Goal: Transaction & Acquisition: Purchase product/service

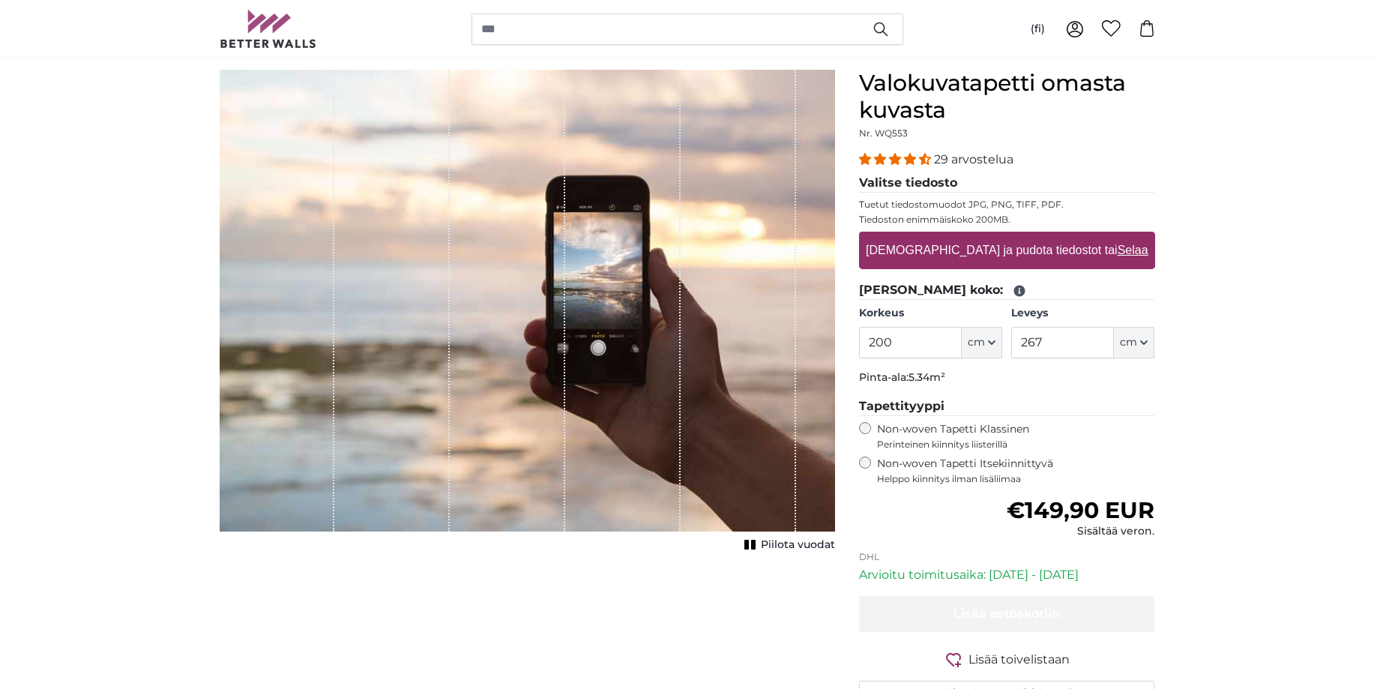
scroll to position [153, 0]
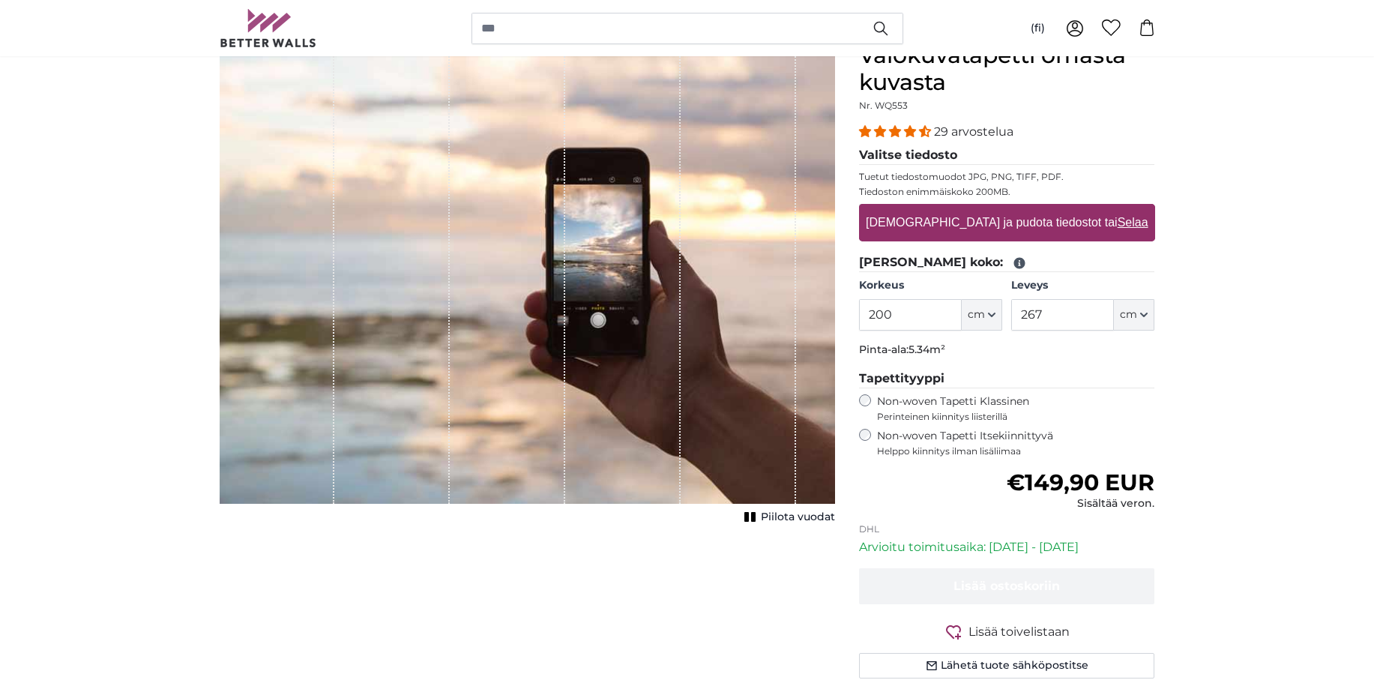
drag, startPoint x: 891, startPoint y: 314, endPoint x: 876, endPoint y: 319, distance: 15.9
click at [876, 319] on input "200" at bounding box center [910, 314] width 103 height 31
type input "230"
drag, startPoint x: 1051, startPoint y: 316, endPoint x: 1011, endPoint y: 324, distance: 41.3
click at [1011, 324] on input "267" at bounding box center [1062, 314] width 103 height 31
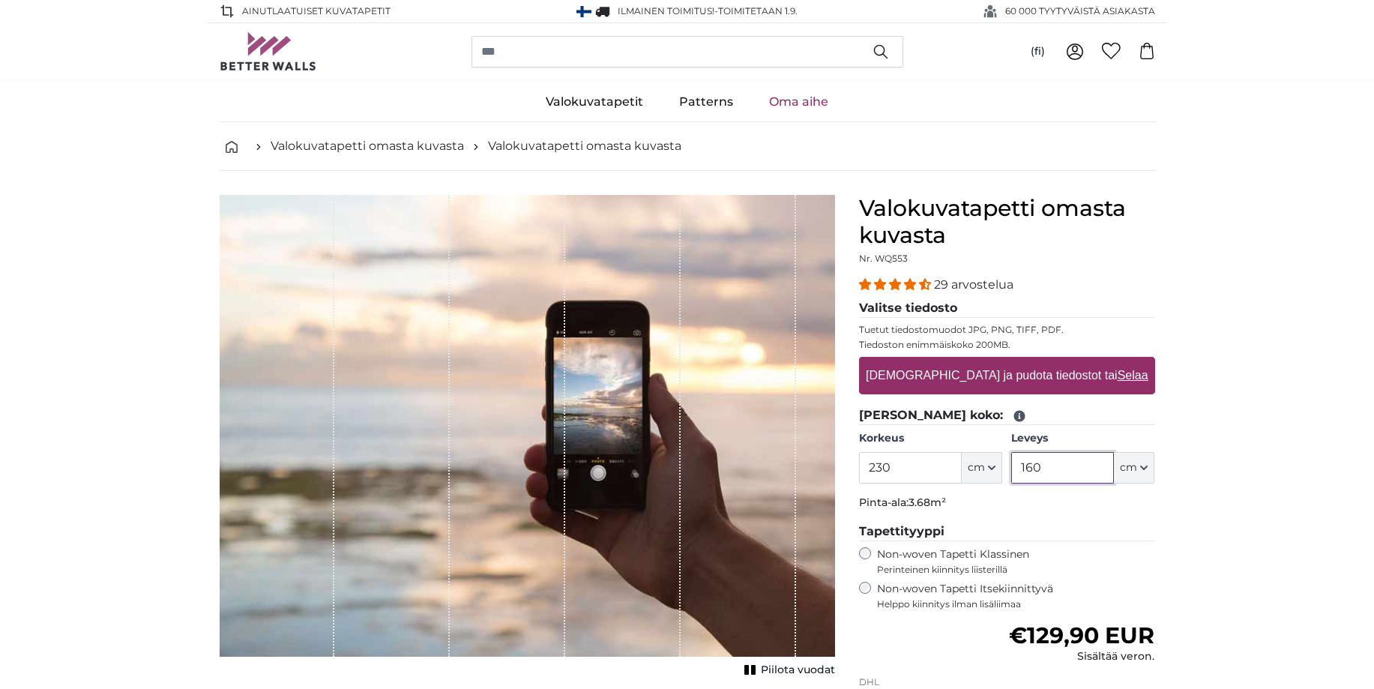
type input "160"
click at [943, 374] on label "[DEMOGRAPHIC_DATA] ja pudota tiedostot tai Selaa" at bounding box center [1007, 375] width 294 height 30
click at [943, 361] on input "[DEMOGRAPHIC_DATA] ja pudota tiedostot tai Selaa" at bounding box center [1007, 359] width 296 height 4
type input "**********"
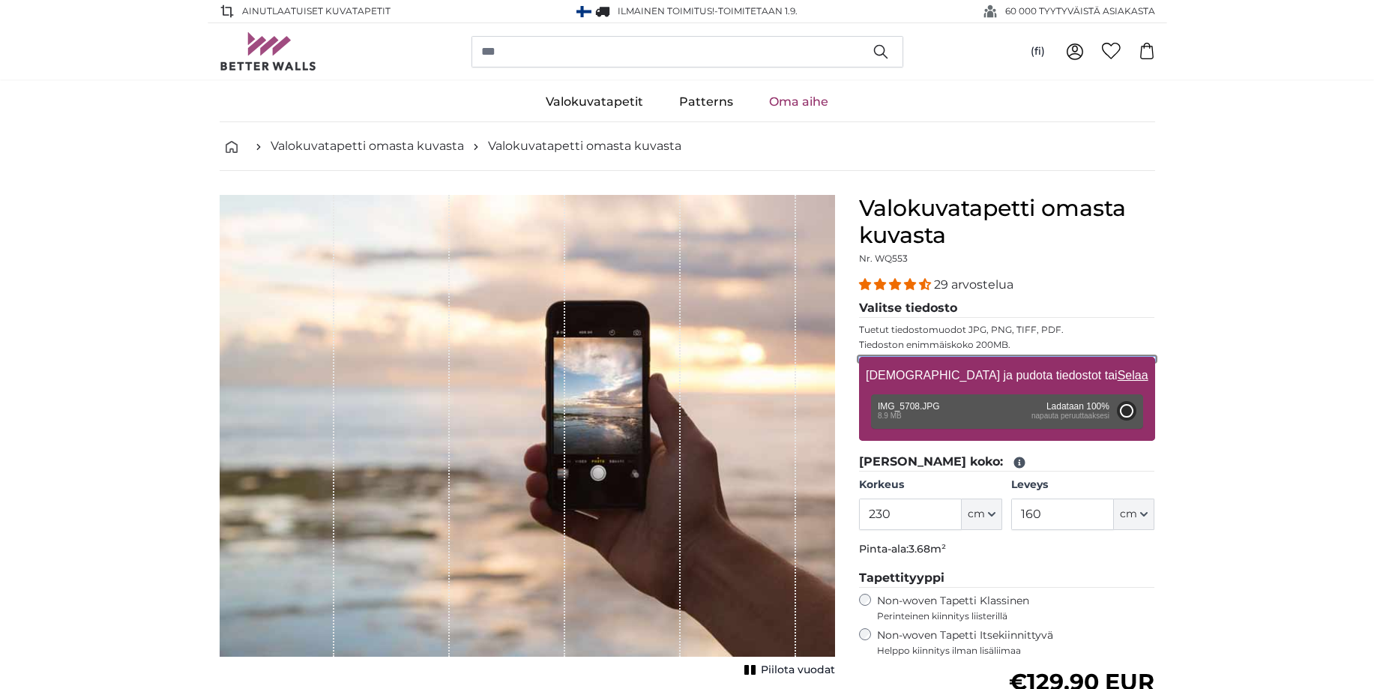
type input "200"
type input "300"
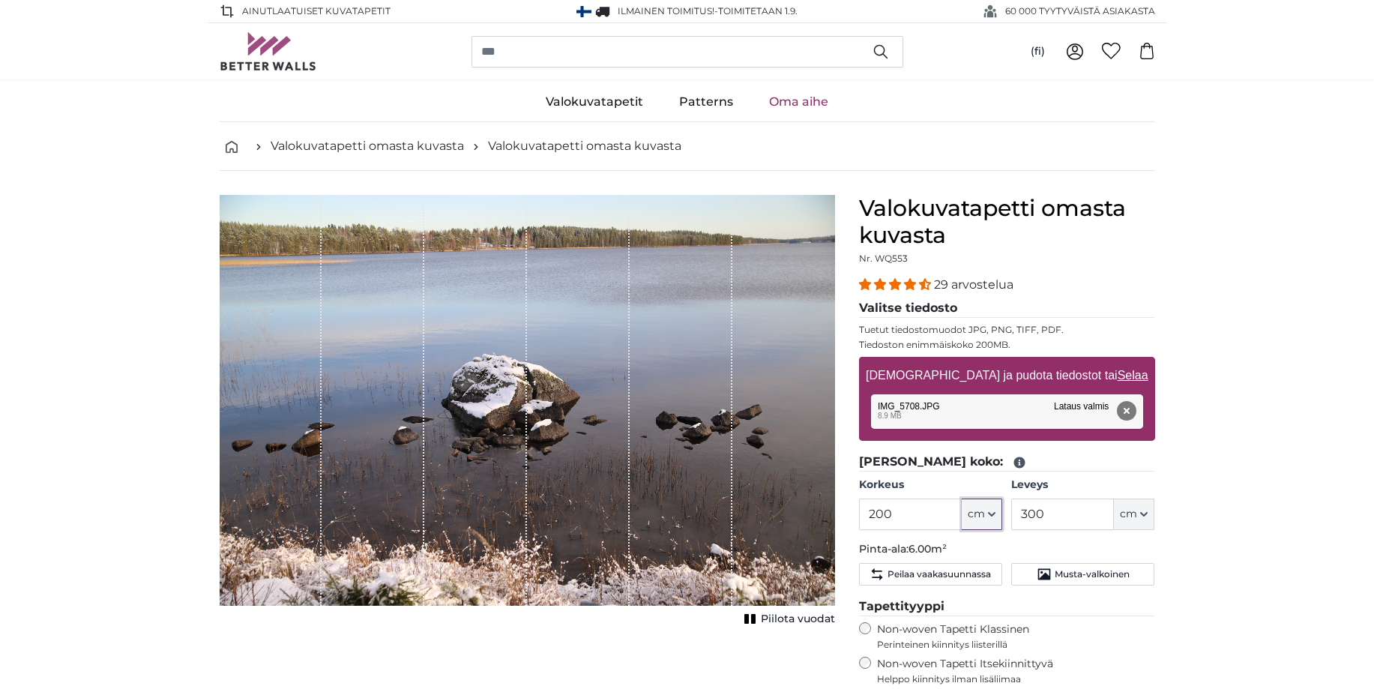
click at [995, 516] on icon "button" at bounding box center [991, 513] width 7 height 7
drag, startPoint x: 916, startPoint y: 511, endPoint x: 851, endPoint y: 512, distance: 65.2
click at [859, 512] on input "200" at bounding box center [910, 513] width 103 height 31
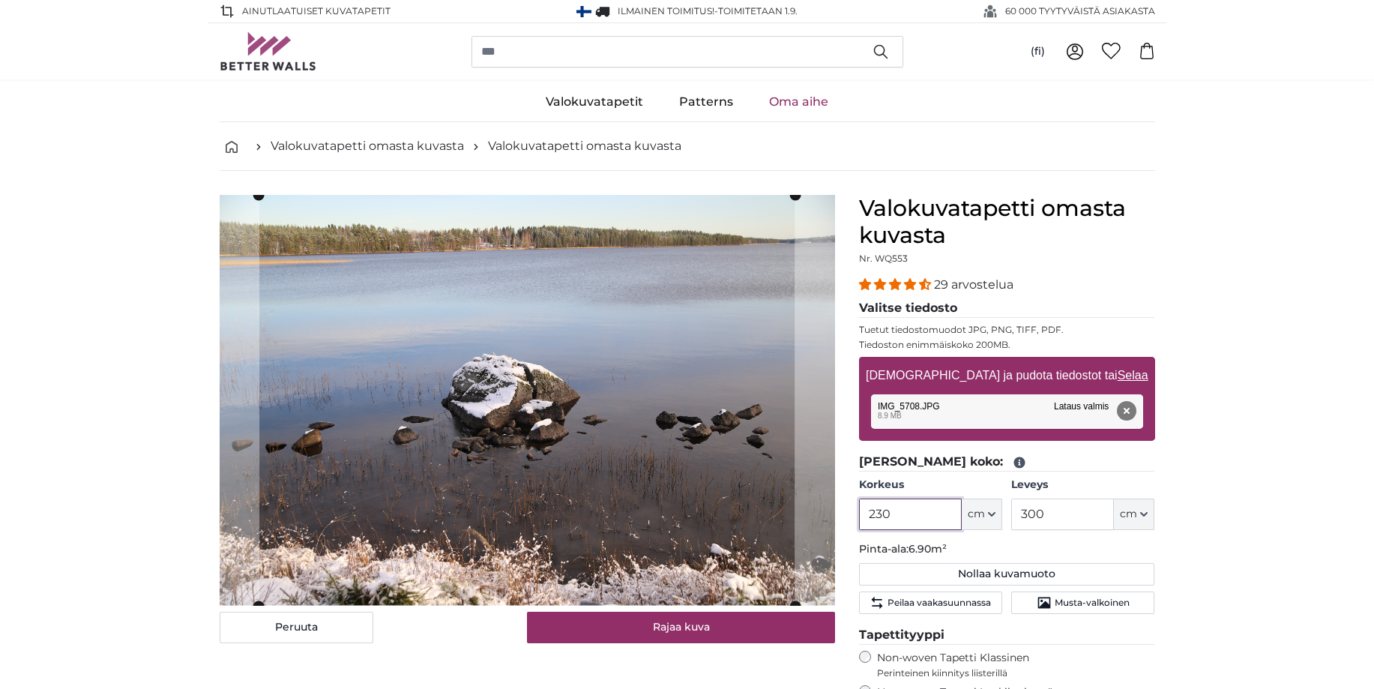
type input "230"
drag, startPoint x: 1049, startPoint y: 516, endPoint x: 1016, endPoint y: 517, distance: 33.0
click at [1016, 517] on input "300" at bounding box center [1062, 513] width 103 height 31
type input "160"
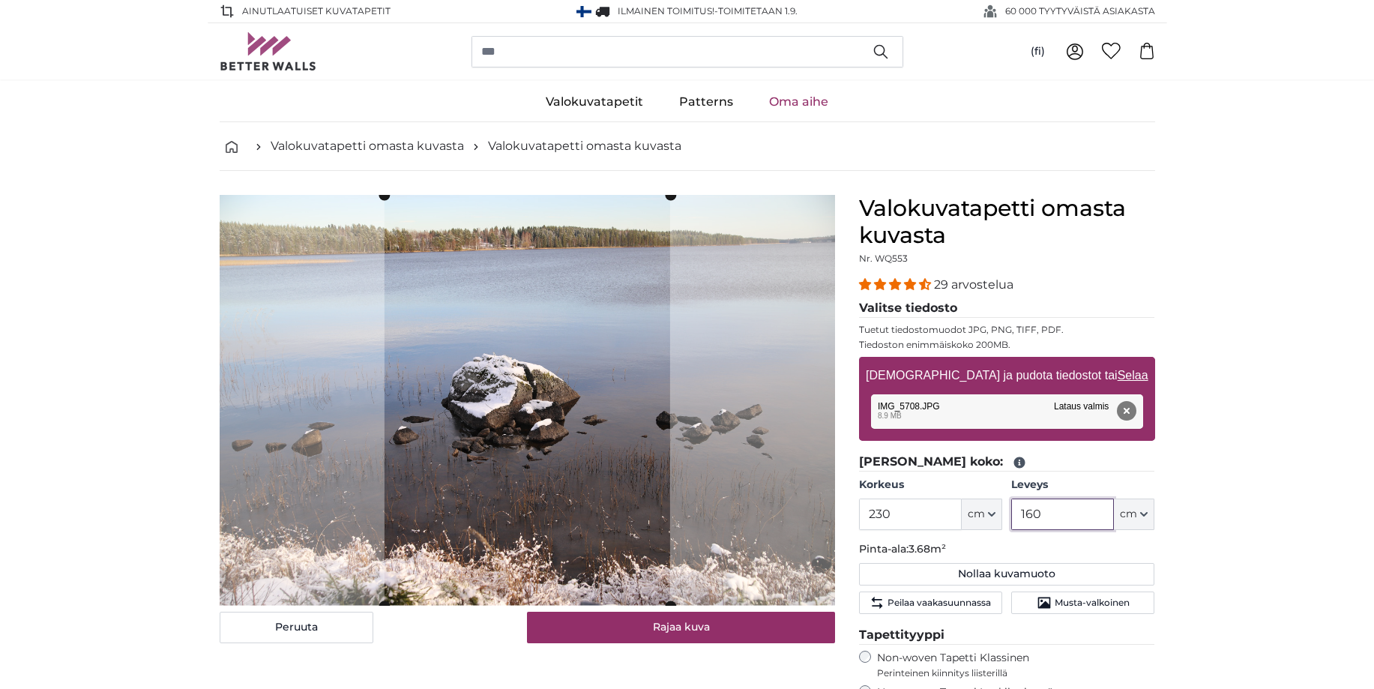
click at [555, 508] on cropper-handle at bounding box center [527, 400] width 286 height 411
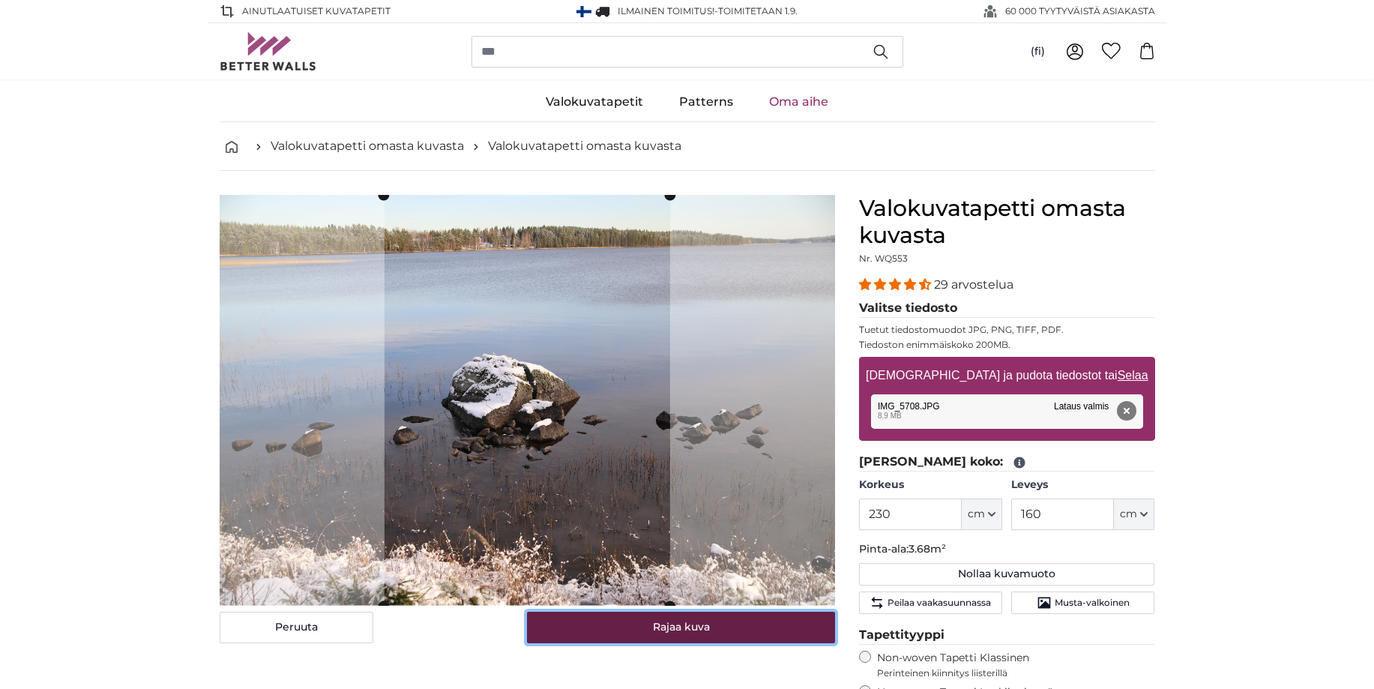
click at [685, 626] on button "Rajaa kuva" at bounding box center [681, 626] width 308 height 31
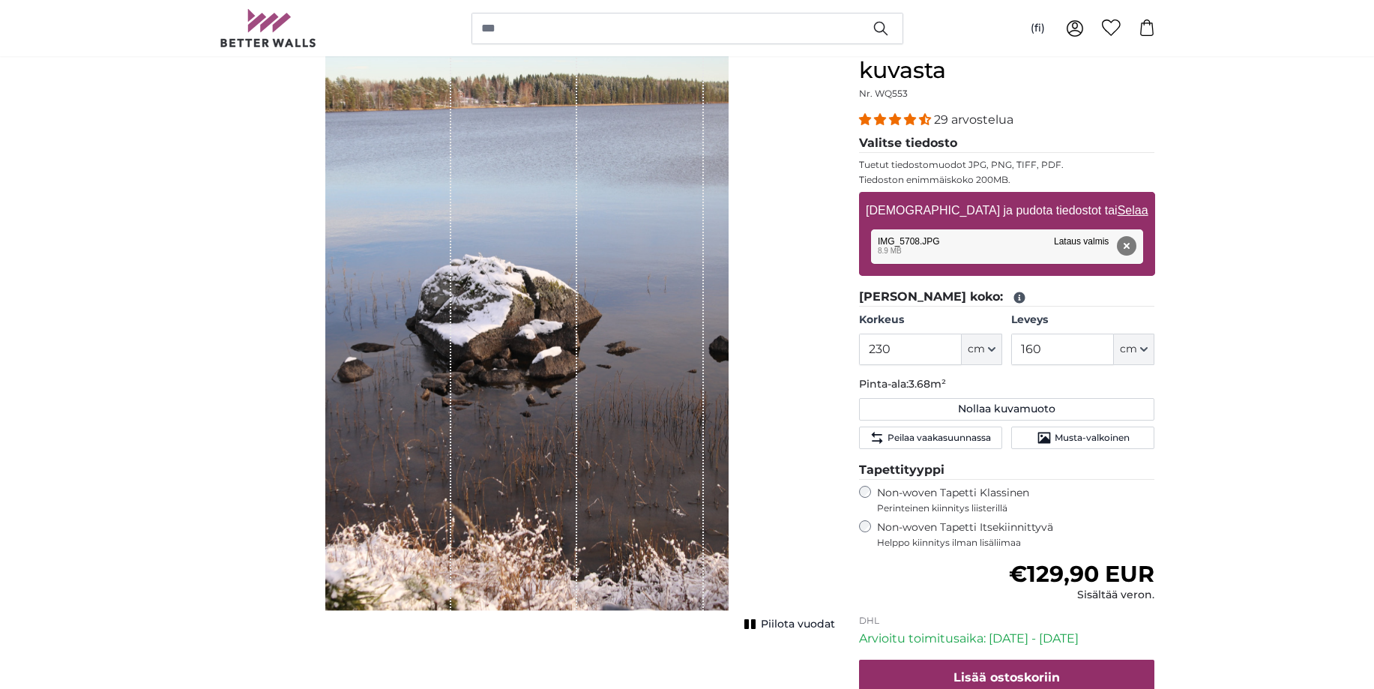
scroll to position [229, 0]
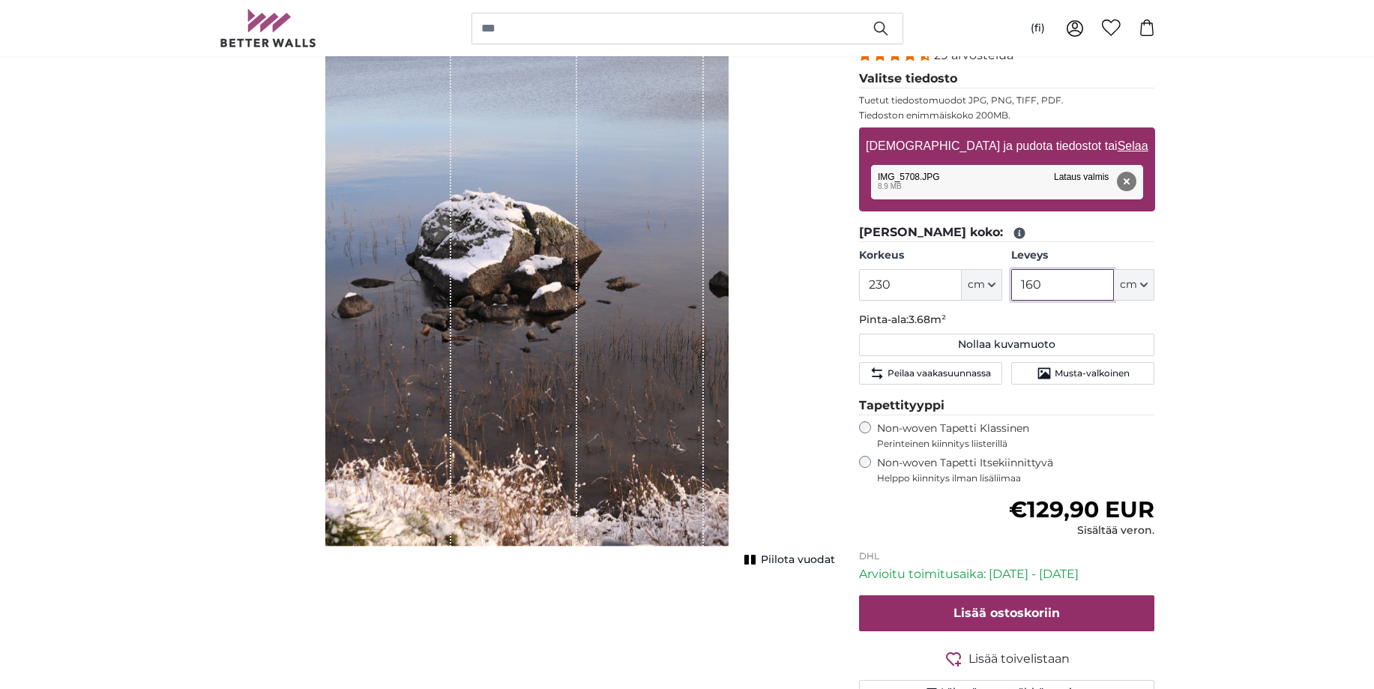
drag, startPoint x: 1049, startPoint y: 287, endPoint x: 1012, endPoint y: 290, distance: 36.8
click at [1012, 290] on input "160" at bounding box center [1062, 284] width 103 height 31
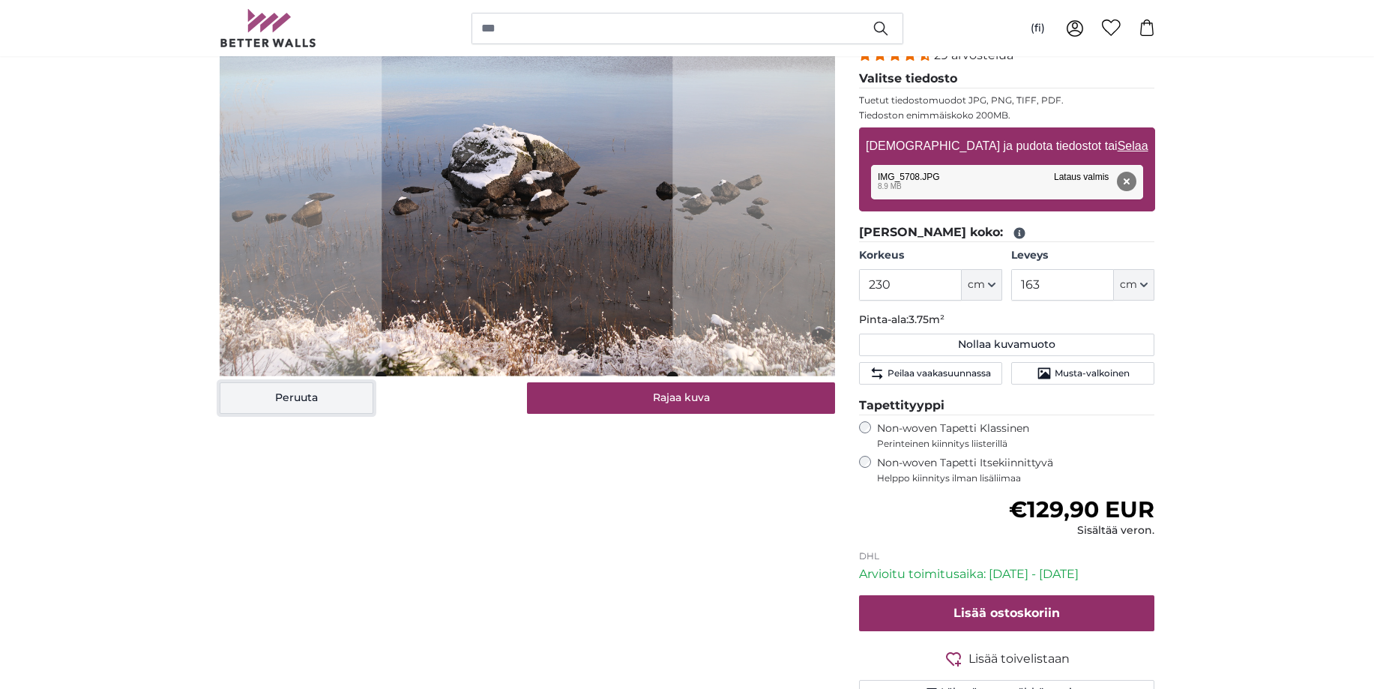
click at [297, 402] on button "Peruuta" at bounding box center [297, 397] width 154 height 31
type input "160"
click at [300, 402] on button "Peruuta" at bounding box center [297, 397] width 154 height 31
click at [309, 396] on button "Peruuta" at bounding box center [297, 397] width 154 height 31
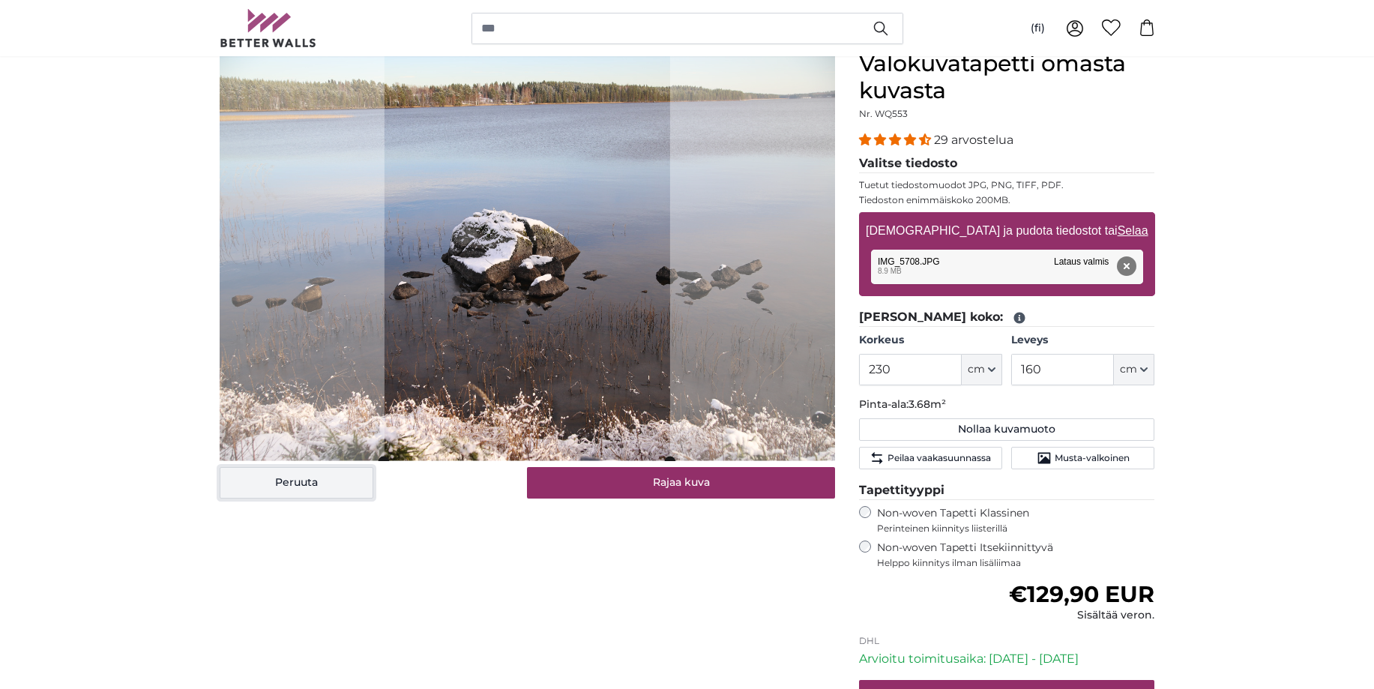
scroll to position [76, 0]
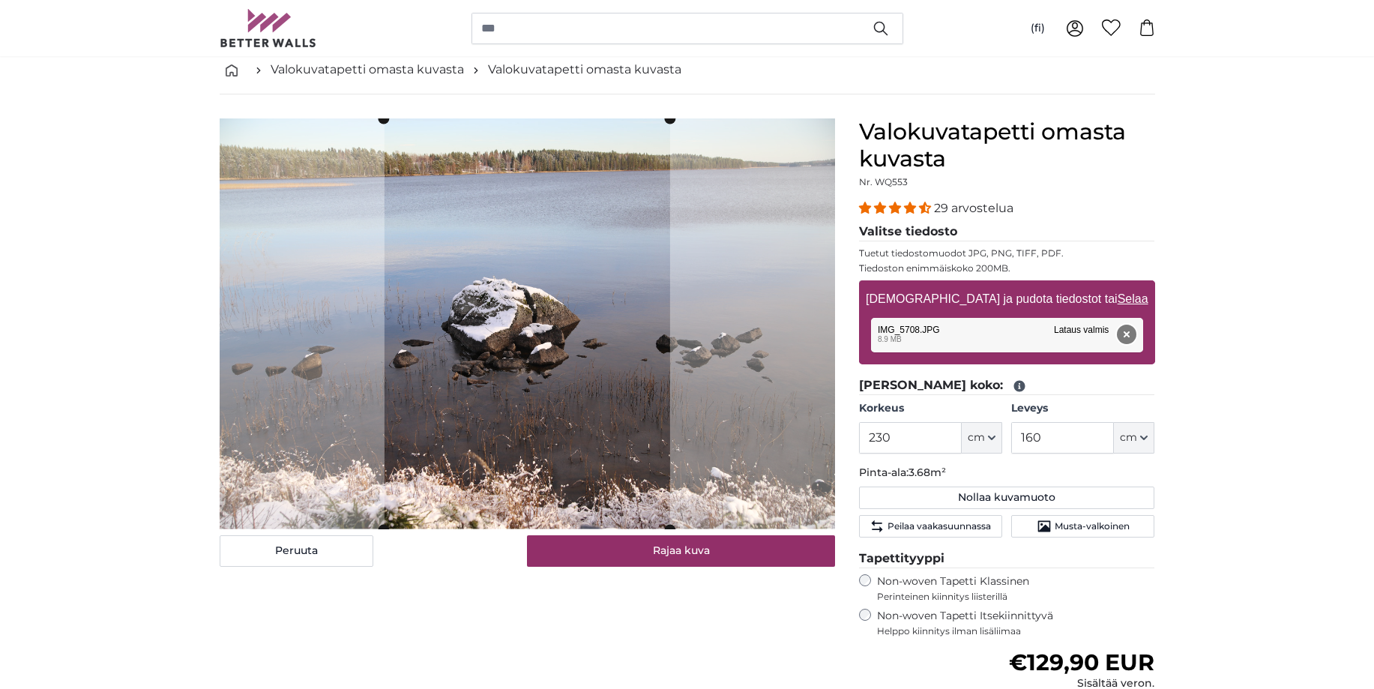
click at [1131, 331] on button "Poista" at bounding box center [1125, 333] width 19 height 19
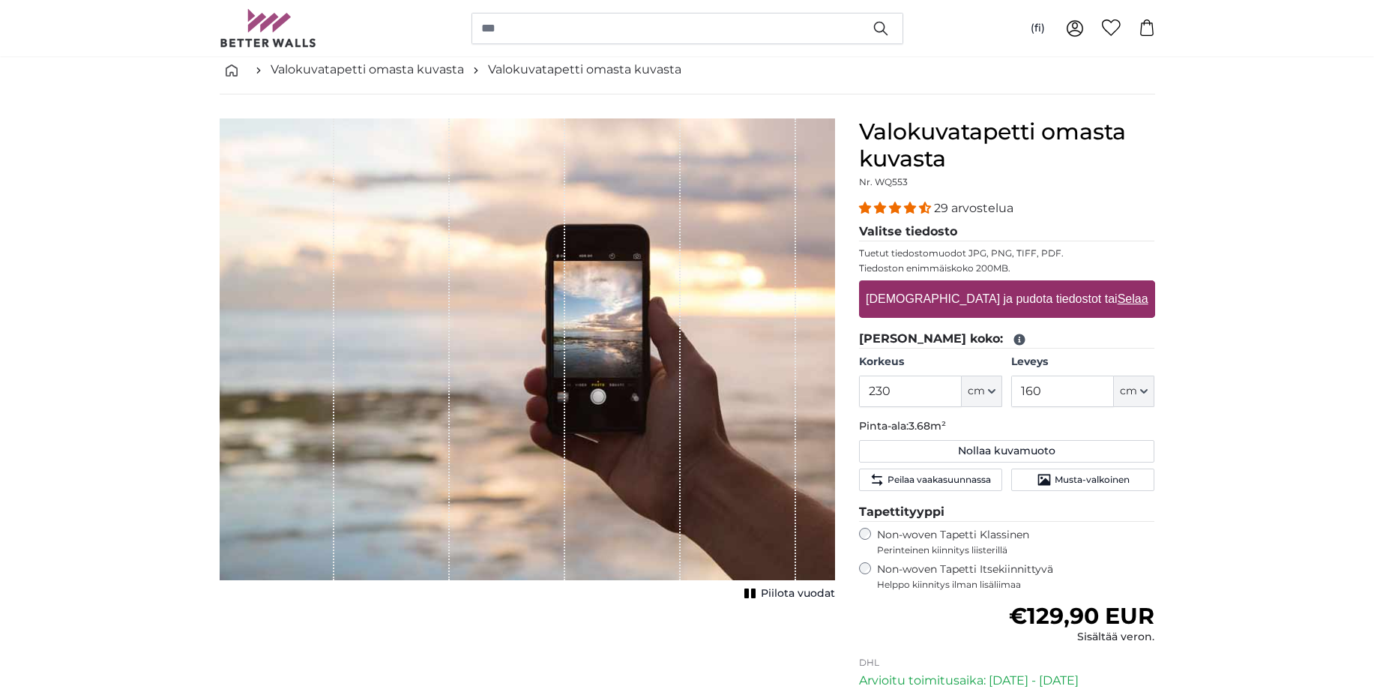
click at [1015, 297] on label "[DEMOGRAPHIC_DATA] ja pudota tiedostot tai Selaa" at bounding box center [1007, 299] width 294 height 30
click at [1015, 285] on input "[DEMOGRAPHIC_DATA] ja pudota tiedostot tai Selaa" at bounding box center [1007, 282] width 296 height 4
type input "**********"
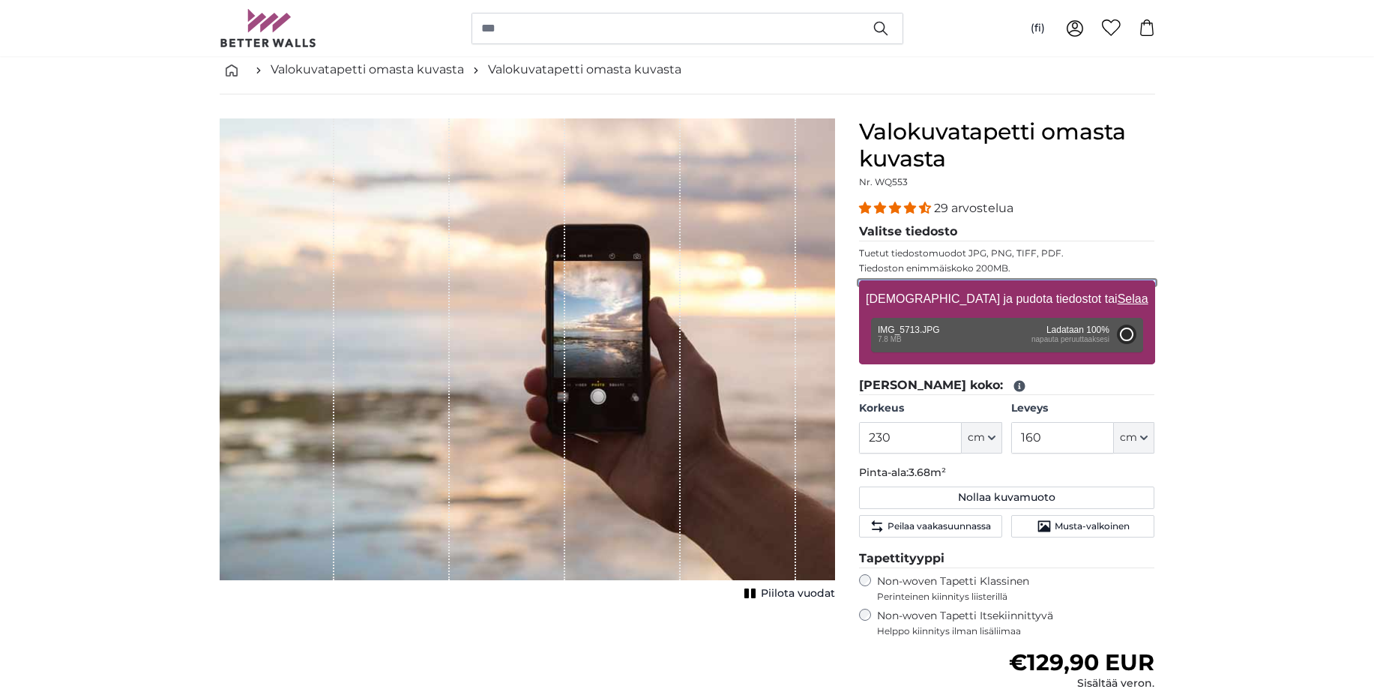
type input "200"
type input "300"
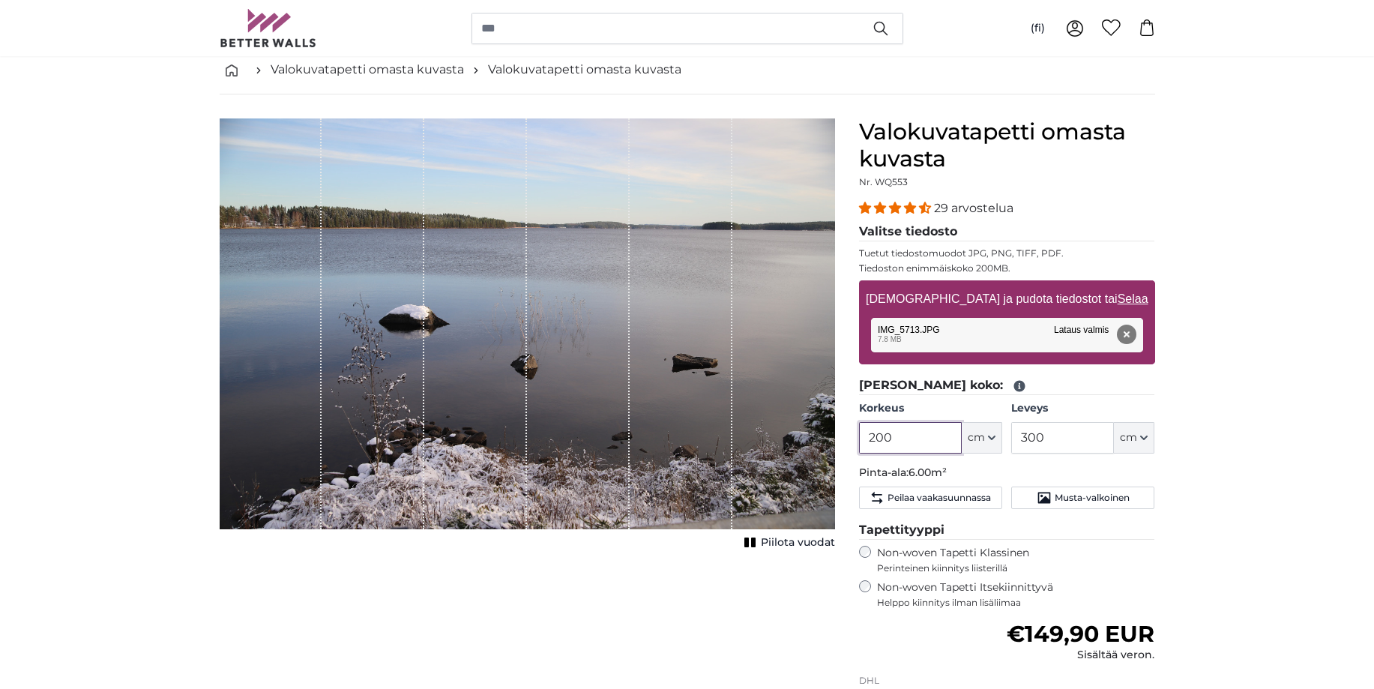
drag, startPoint x: 896, startPoint y: 438, endPoint x: 877, endPoint y: 438, distance: 18.7
click at [877, 438] on input "200" at bounding box center [910, 437] width 103 height 31
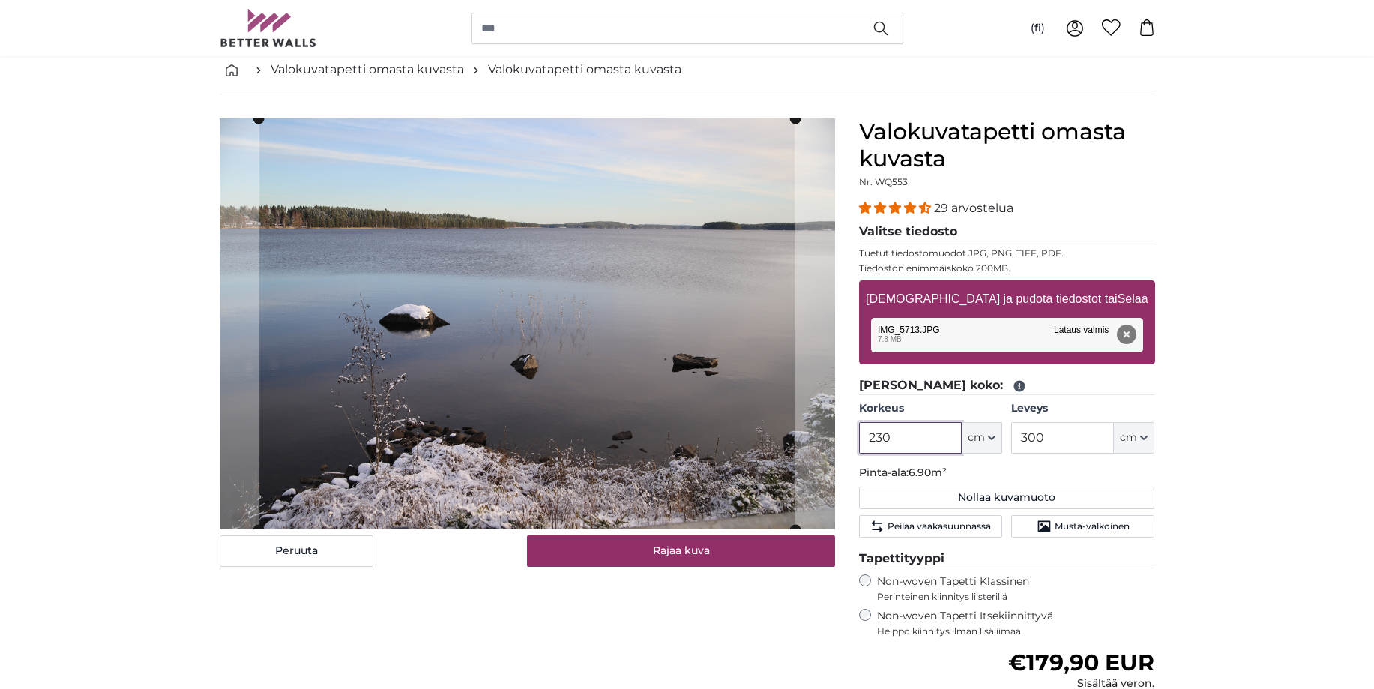
type input "230"
drag, startPoint x: 1059, startPoint y: 435, endPoint x: 999, endPoint y: 444, distance: 60.5
click at [1011, 444] on input "300" at bounding box center [1062, 437] width 103 height 31
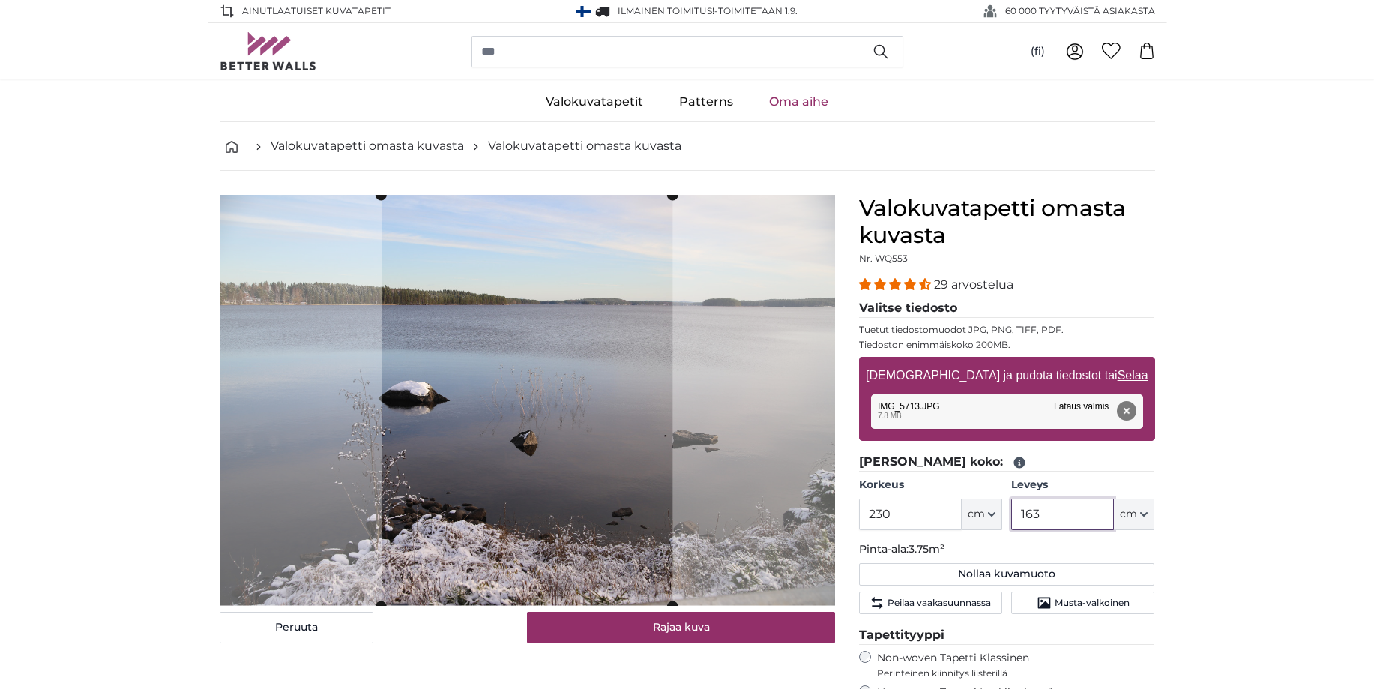
type input "163"
click at [1128, 412] on button "Poista" at bounding box center [1125, 410] width 19 height 19
type input "200"
type input "300"
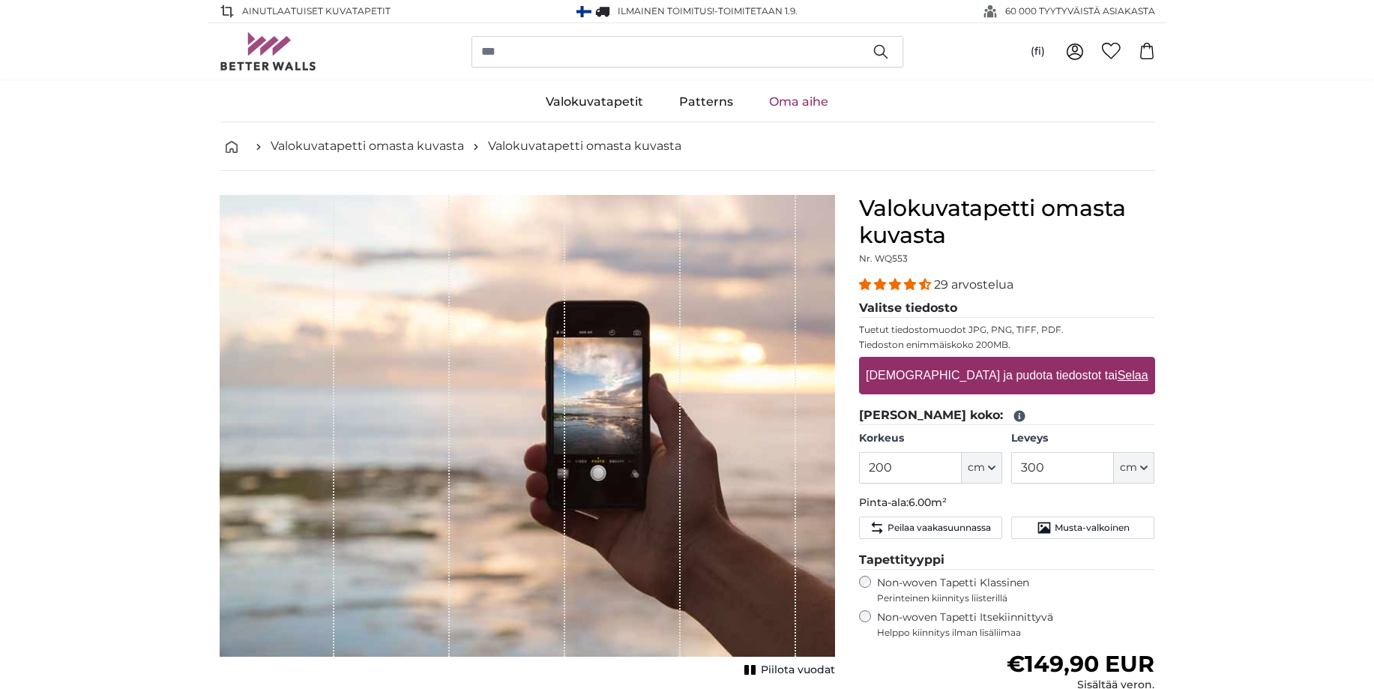
click at [984, 374] on label "[DEMOGRAPHIC_DATA] ja pudota tiedostot tai Selaa" at bounding box center [1007, 375] width 294 height 30
click at [984, 361] on input "[DEMOGRAPHIC_DATA] ja pudota tiedostot tai Selaa" at bounding box center [1007, 359] width 296 height 4
type input "**********"
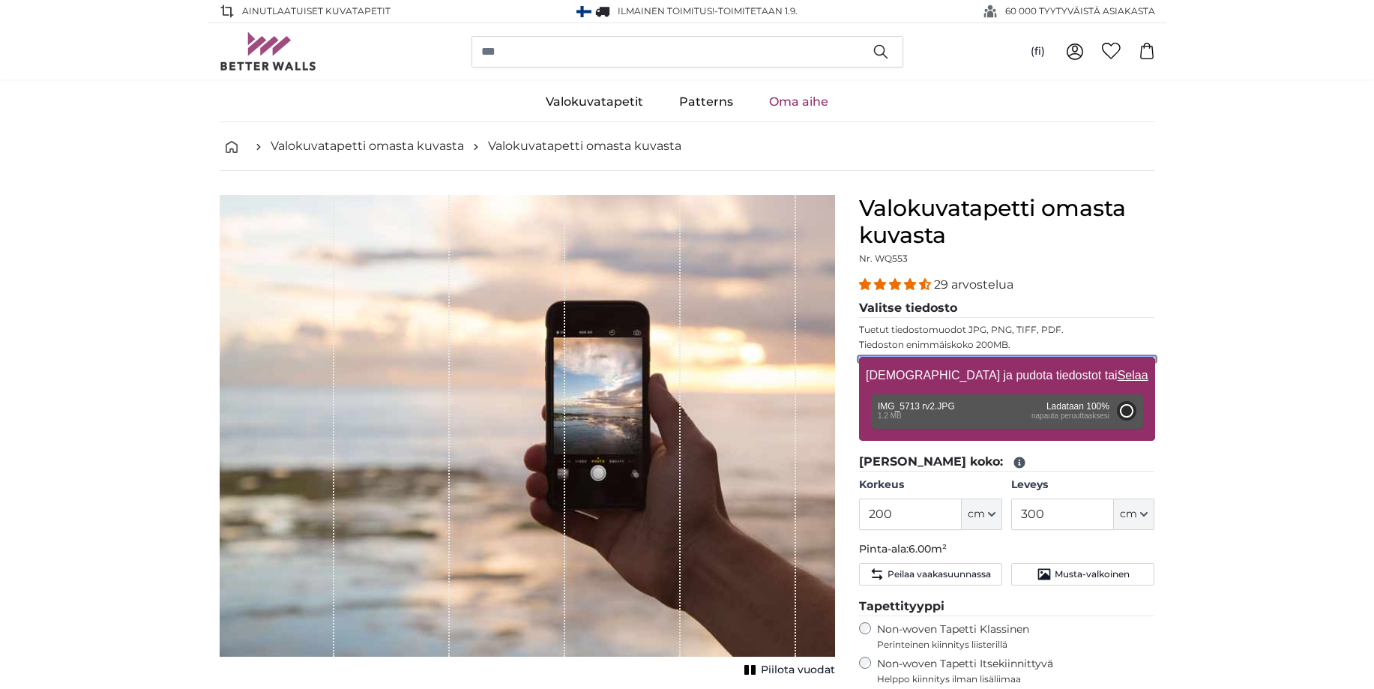
type input "117"
type input "175.5"
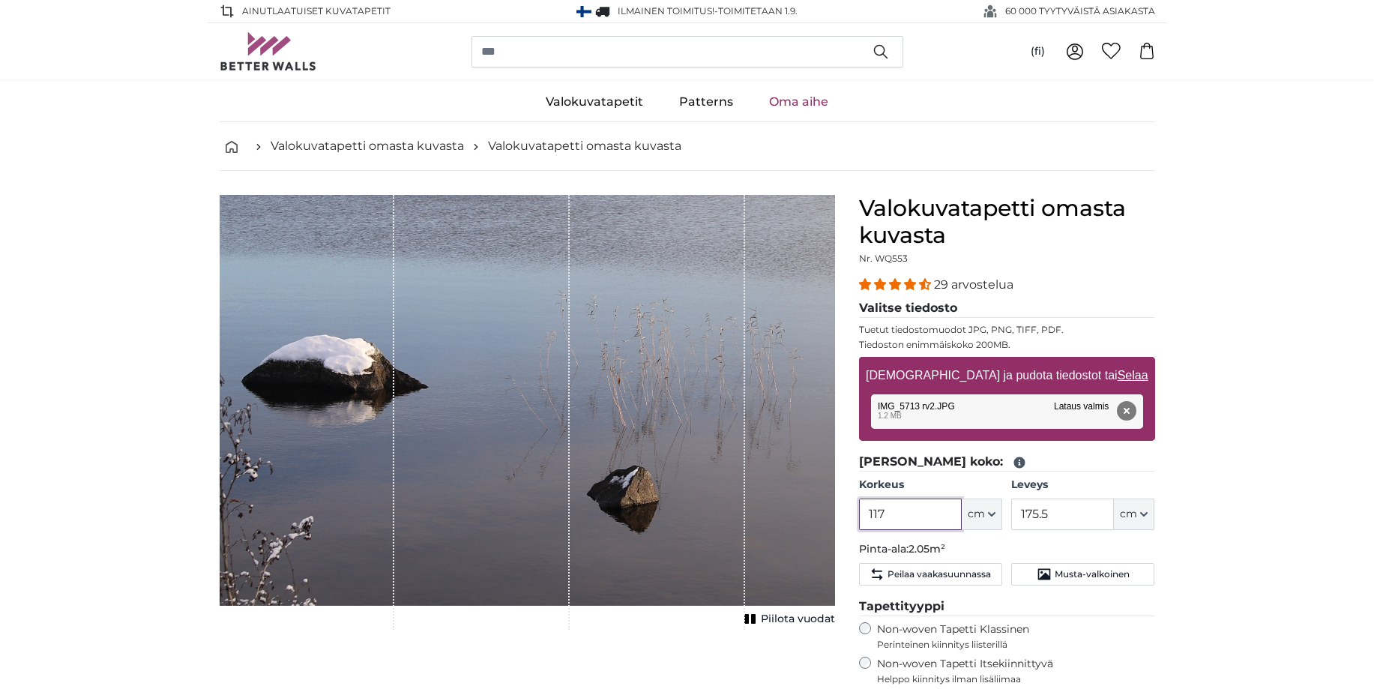
drag, startPoint x: 897, startPoint y: 513, endPoint x: 863, endPoint y: 515, distance: 33.8
click at [863, 515] on input "117" at bounding box center [910, 513] width 103 height 31
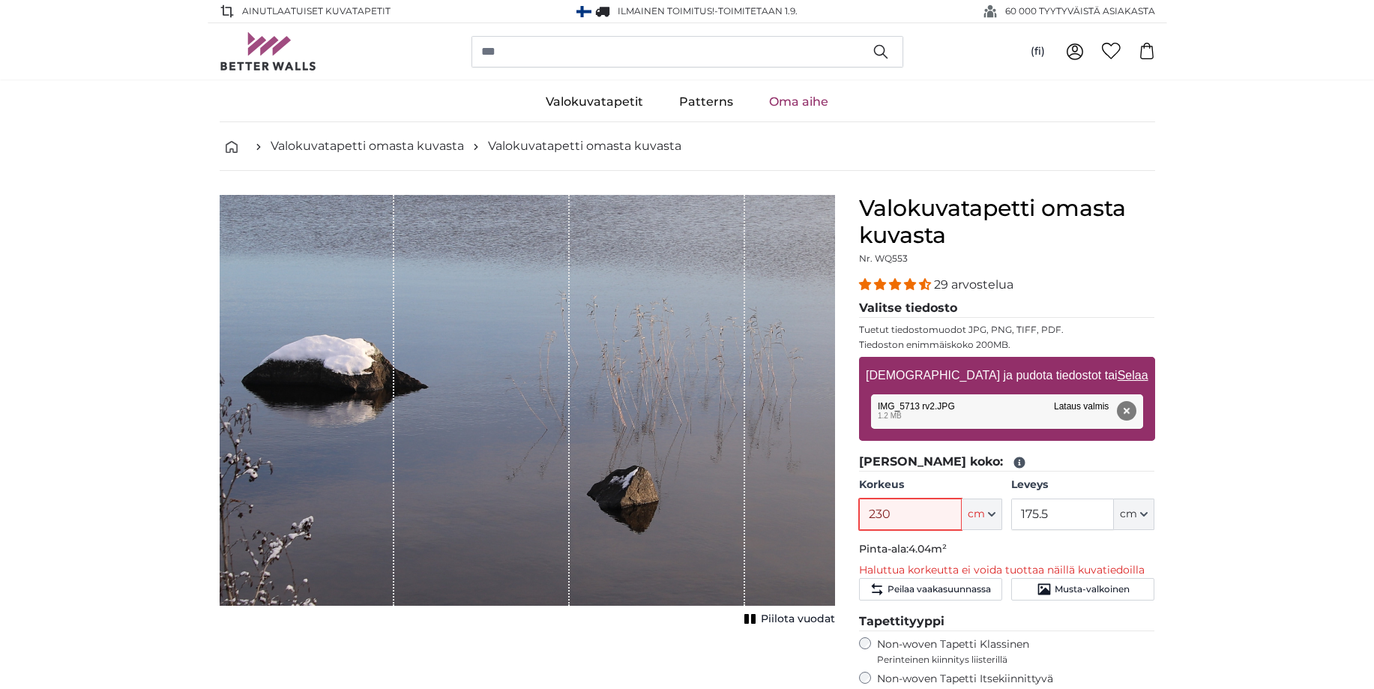
type input "230"
drag, startPoint x: 1050, startPoint y: 513, endPoint x: 1014, endPoint y: 516, distance: 36.2
click at [1014, 516] on input "175.5" at bounding box center [1062, 513] width 103 height 31
type input "163"
click at [1124, 408] on button "Poista" at bounding box center [1125, 410] width 19 height 19
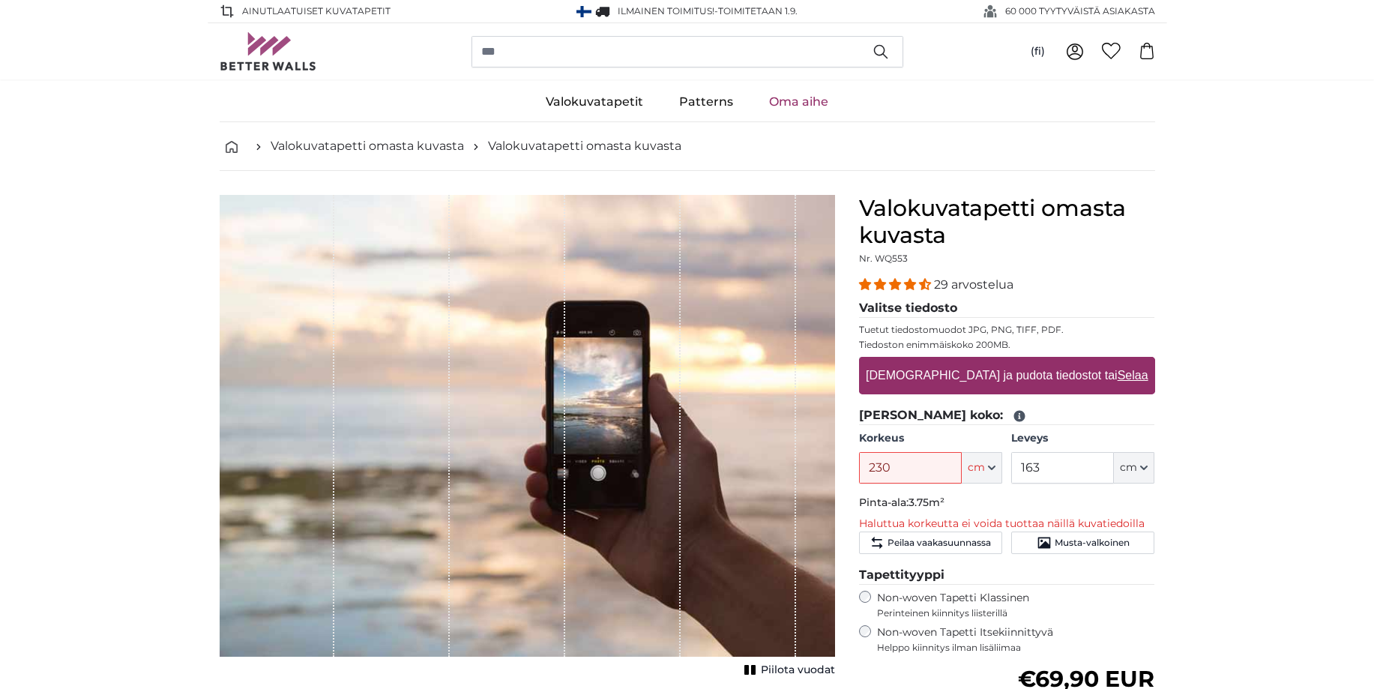
click at [998, 376] on label "[DEMOGRAPHIC_DATA] ja pudota tiedostot tai Selaa" at bounding box center [1007, 375] width 294 height 30
click at [998, 361] on input "[DEMOGRAPHIC_DATA] ja pudota tiedostot tai Selaa" at bounding box center [1007, 359] width 296 height 4
type input "**********"
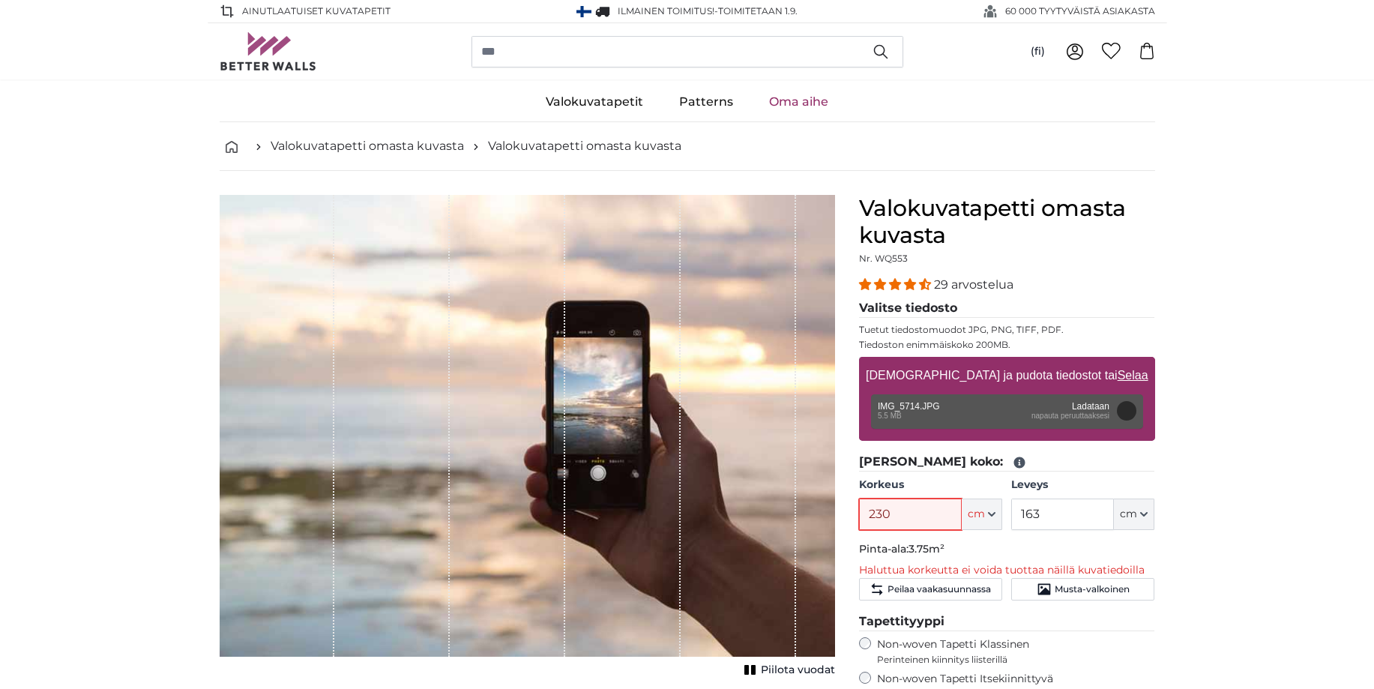
drag, startPoint x: 901, startPoint y: 518, endPoint x: 860, endPoint y: 520, distance: 41.3
click at [860, 520] on input "230" at bounding box center [910, 513] width 103 height 31
type input "200"
type input "300"
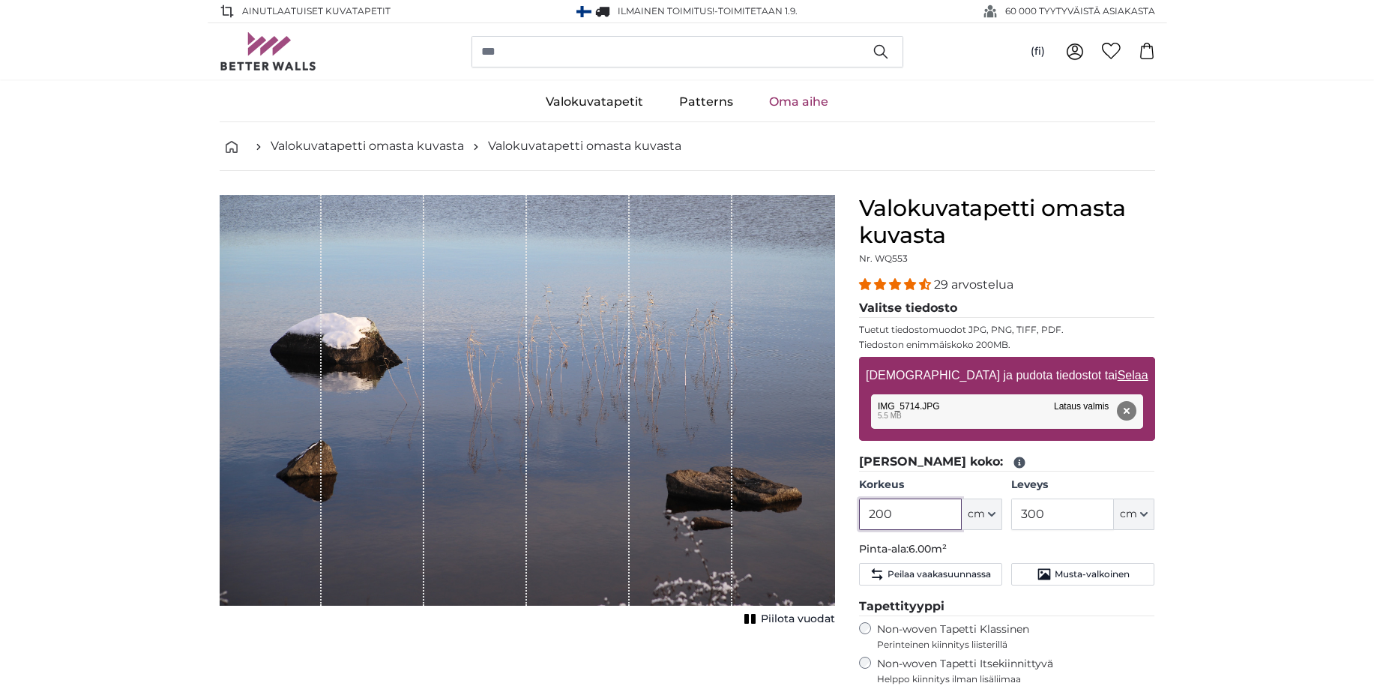
drag, startPoint x: 897, startPoint y: 516, endPoint x: 878, endPoint y: 516, distance: 18.7
click at [878, 516] on input "200" at bounding box center [910, 513] width 103 height 31
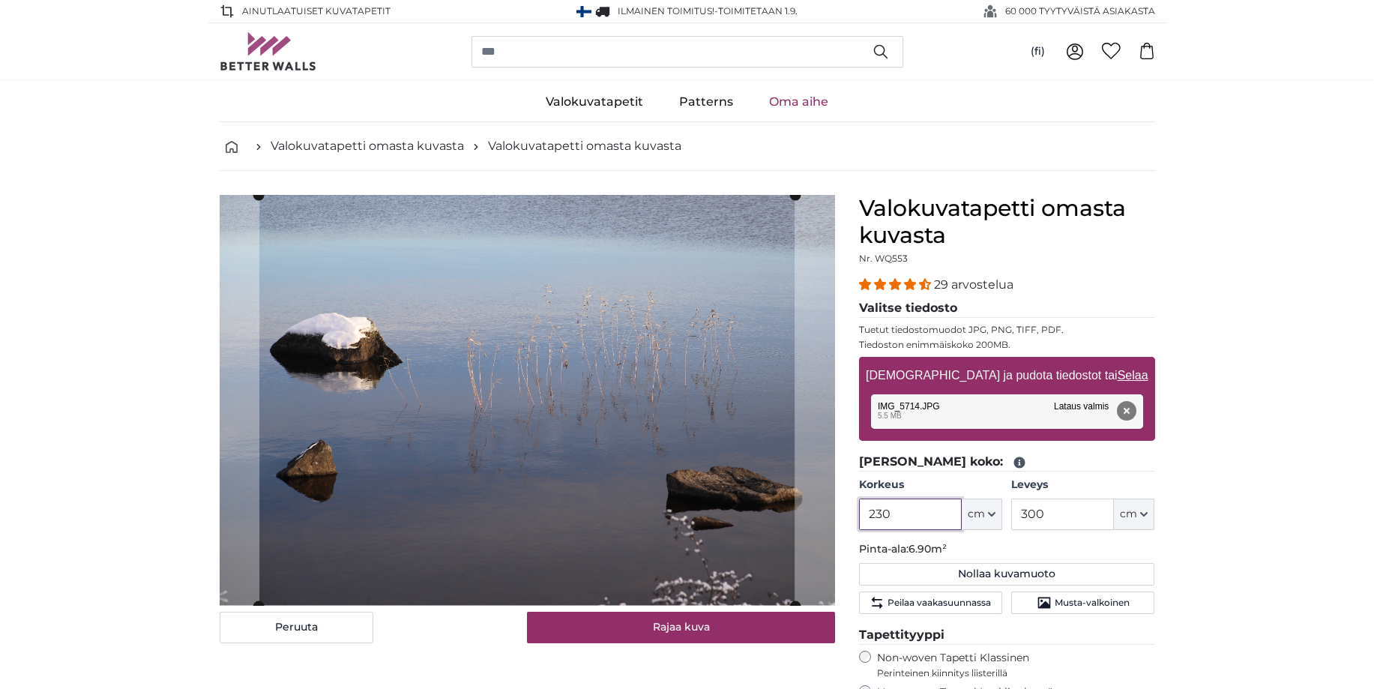
type input "230"
drag, startPoint x: 1051, startPoint y: 516, endPoint x: 1018, endPoint y: 522, distance: 33.7
click at [1018, 522] on input "300" at bounding box center [1062, 513] width 103 height 31
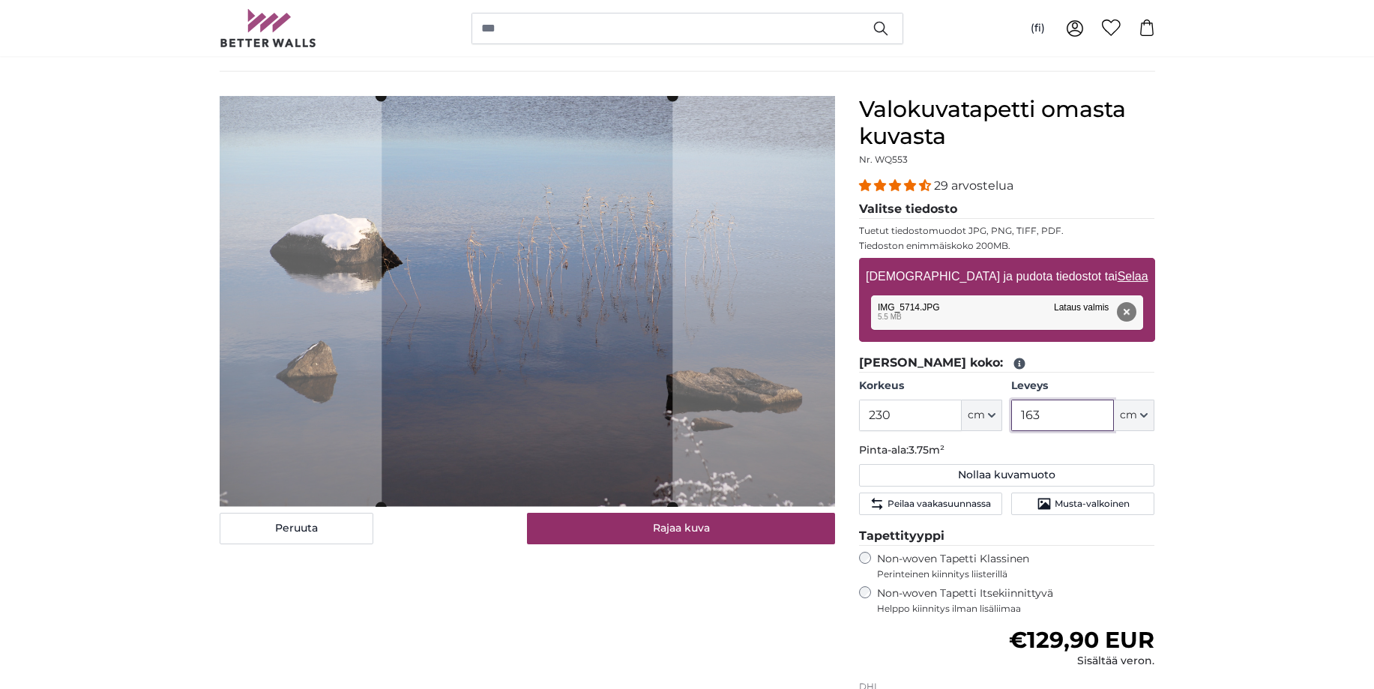
scroll to position [76, 0]
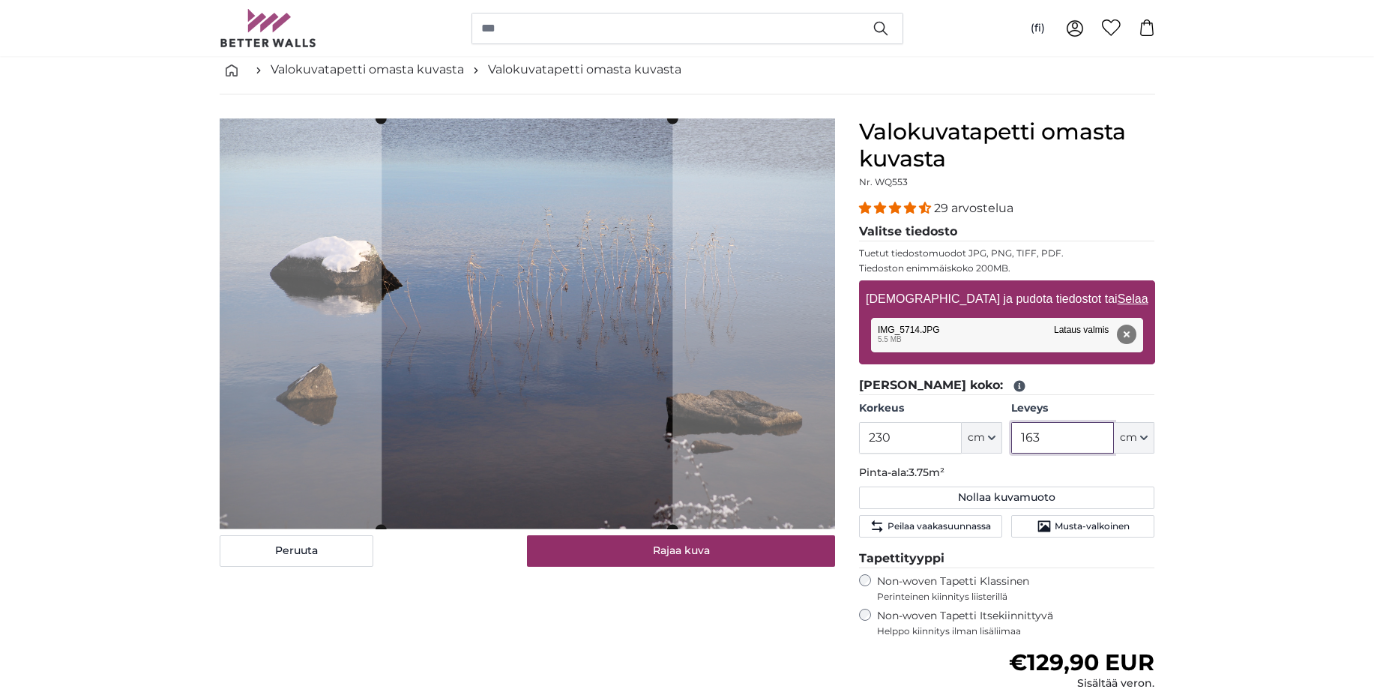
type input "163"
drag, startPoint x: 891, startPoint y: 441, endPoint x: 865, endPoint y: 447, distance: 26.7
click at [865, 447] on input "230" at bounding box center [910, 437] width 103 height 31
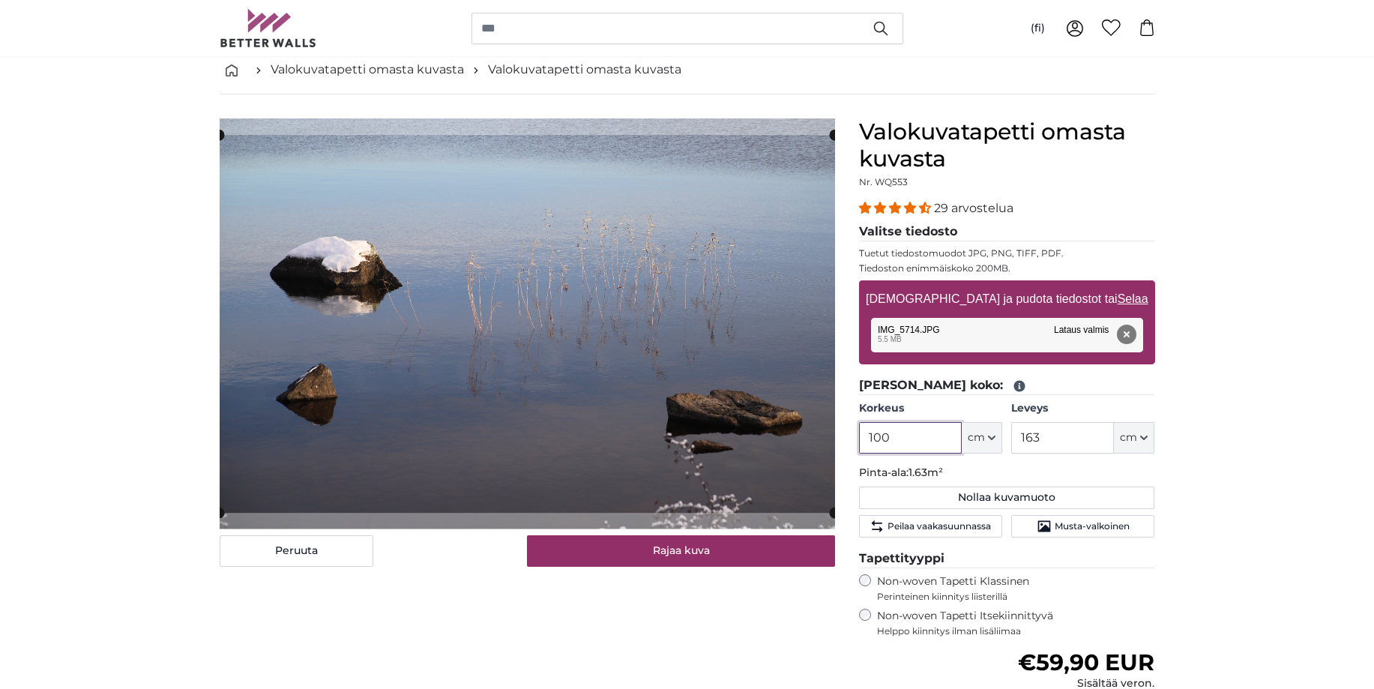
type input "100"
drag, startPoint x: 1057, startPoint y: 444, endPoint x: 1006, endPoint y: 447, distance: 50.3
click at [1011, 447] on input "163" at bounding box center [1062, 437] width 103 height 31
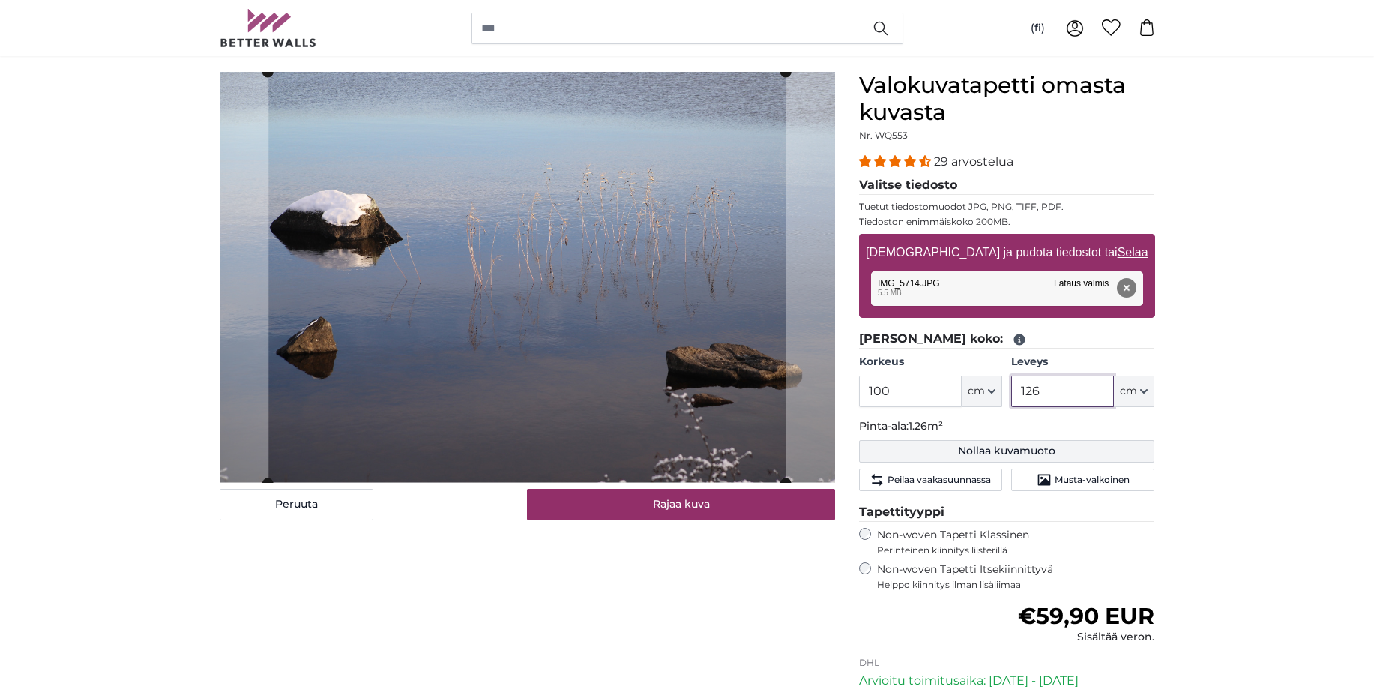
scroll to position [153, 0]
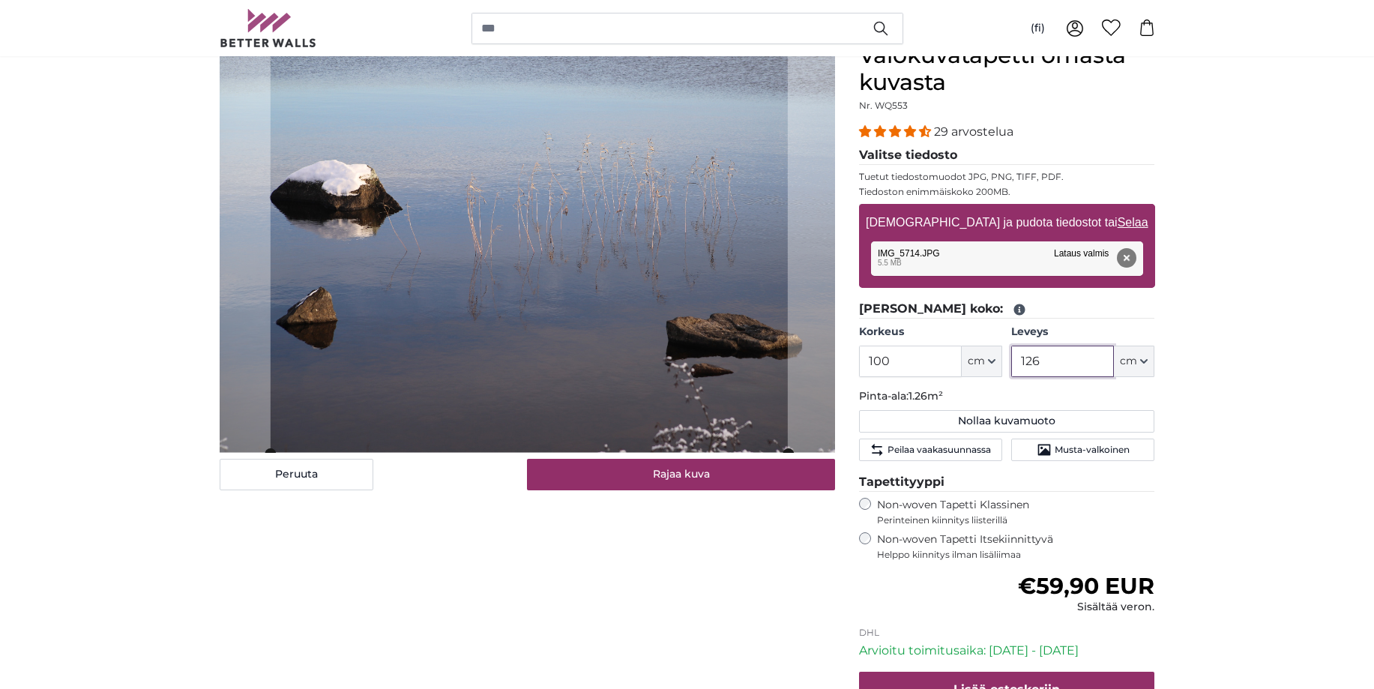
click at [491, 347] on cropper-handle at bounding box center [528, 248] width 517 height 411
type input "126"
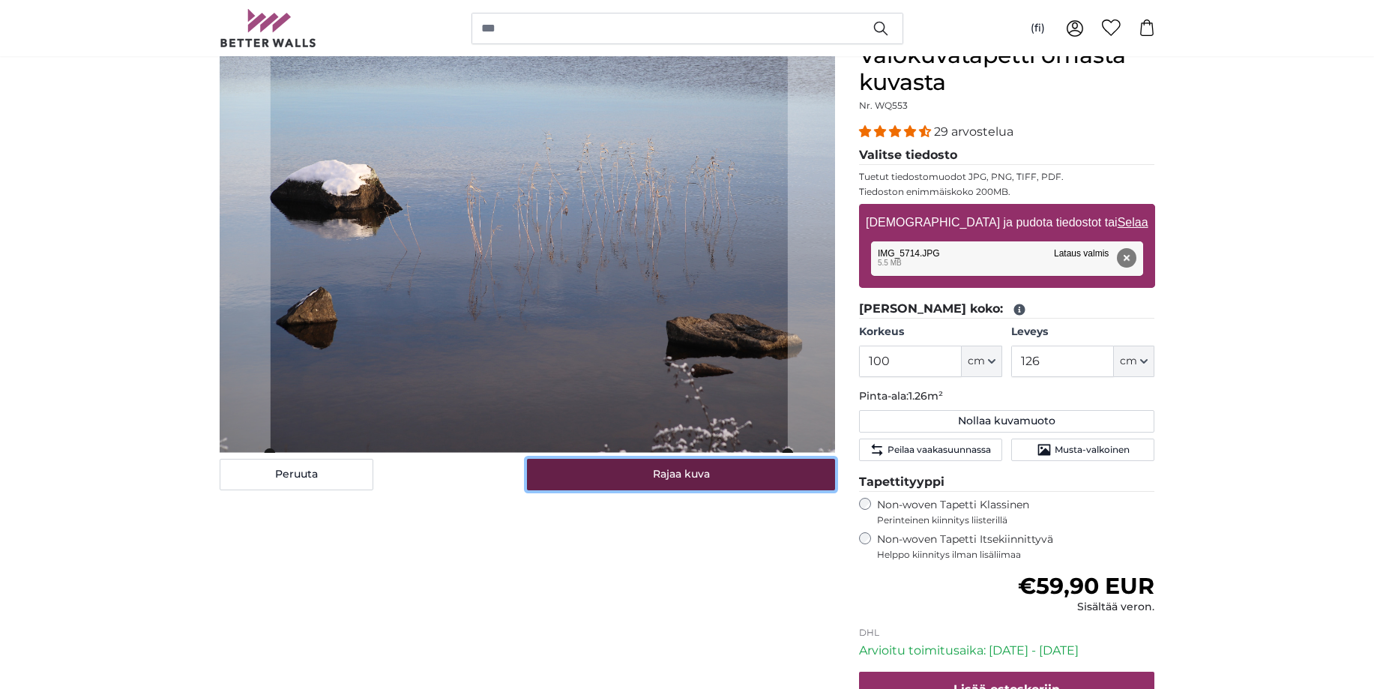
click at [669, 472] on button "Rajaa kuva" at bounding box center [681, 474] width 308 height 31
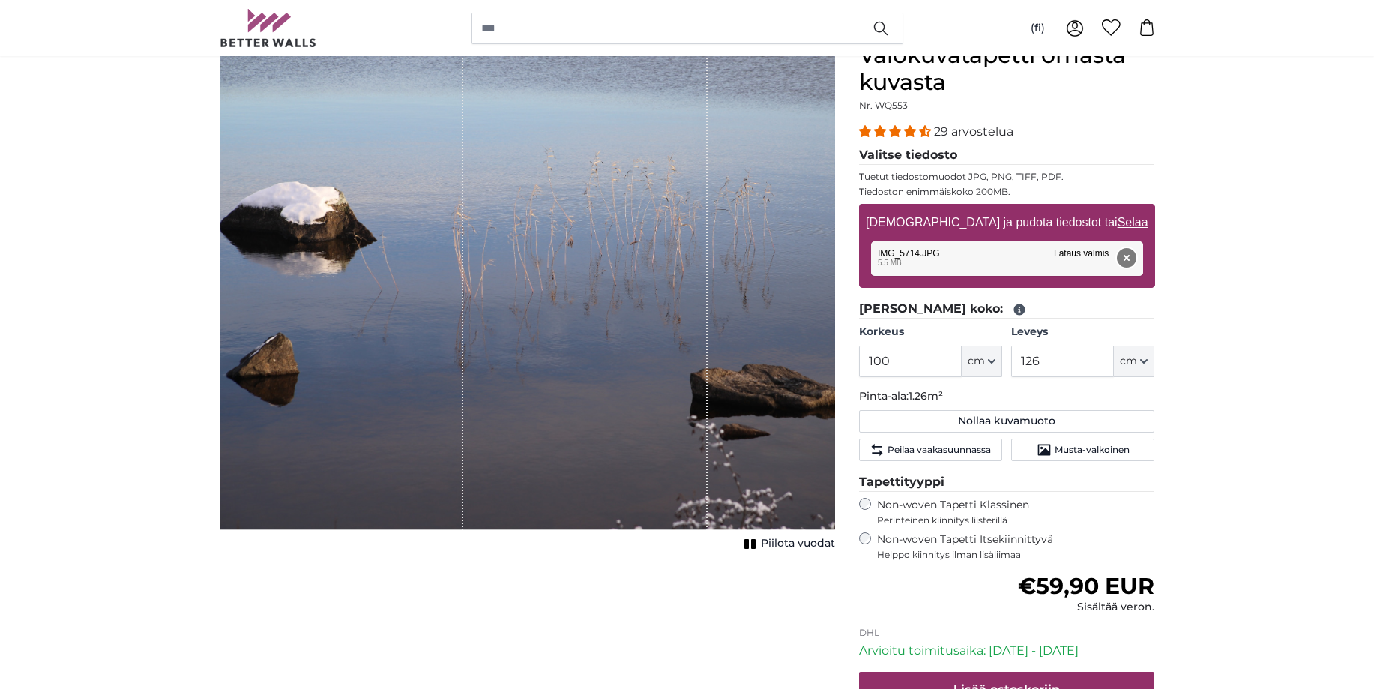
click at [1126, 256] on button "Poista" at bounding box center [1125, 257] width 19 height 19
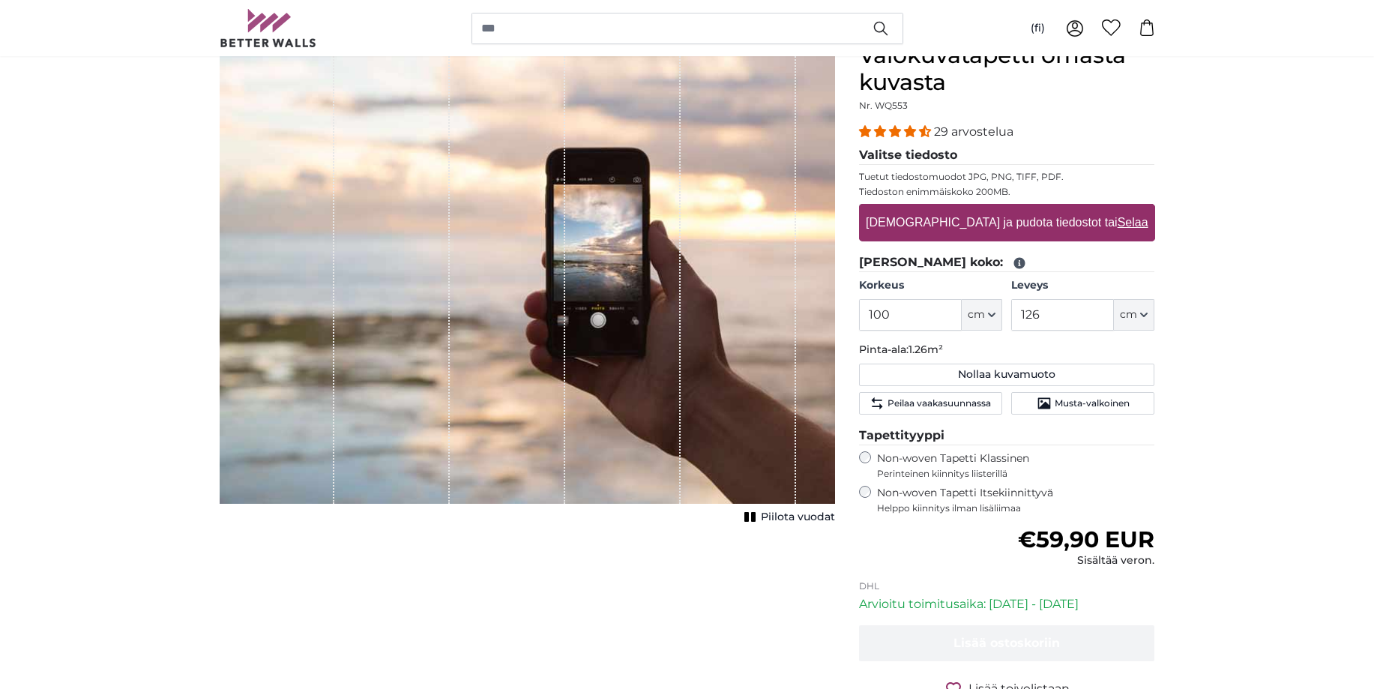
click at [1117, 223] on u "Selaa" at bounding box center [1132, 222] width 31 height 13
click at [1081, 208] on input "[DEMOGRAPHIC_DATA] ja pudota tiedostot tai Selaa" at bounding box center [1007, 206] width 296 height 4
type input "**********"
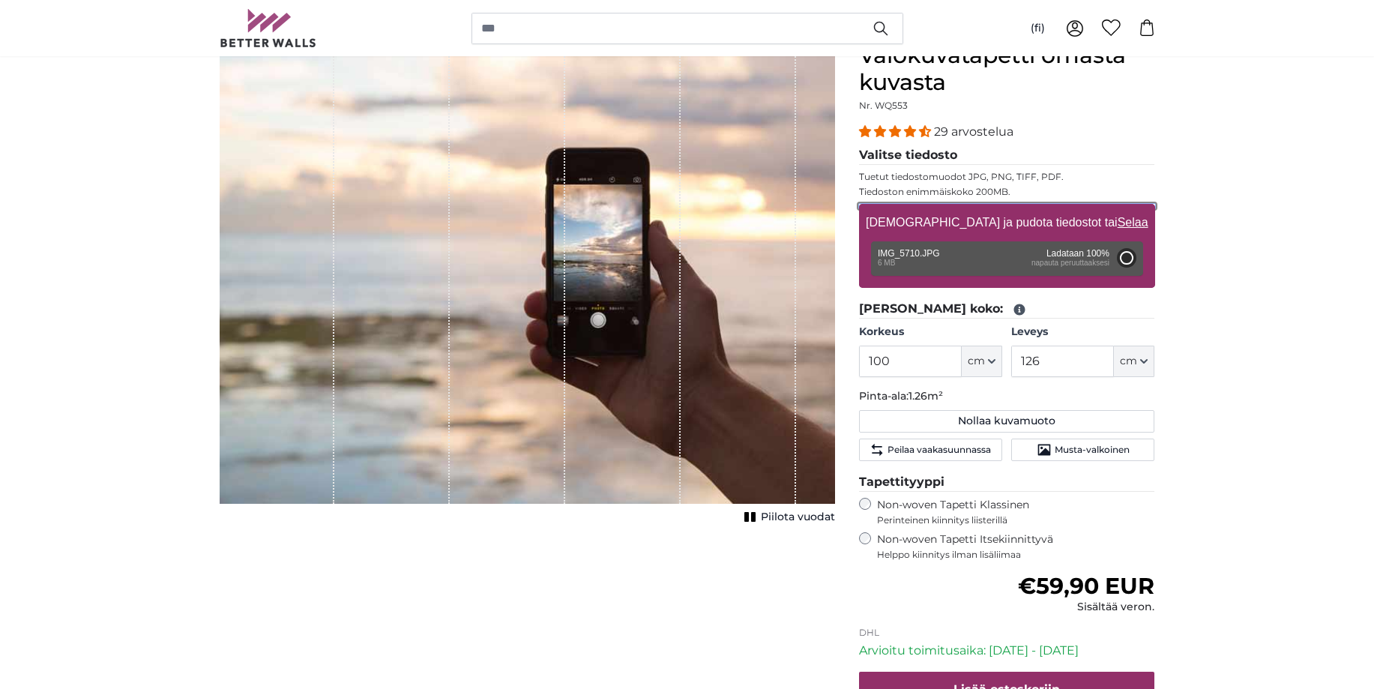
type input "200"
type input "300"
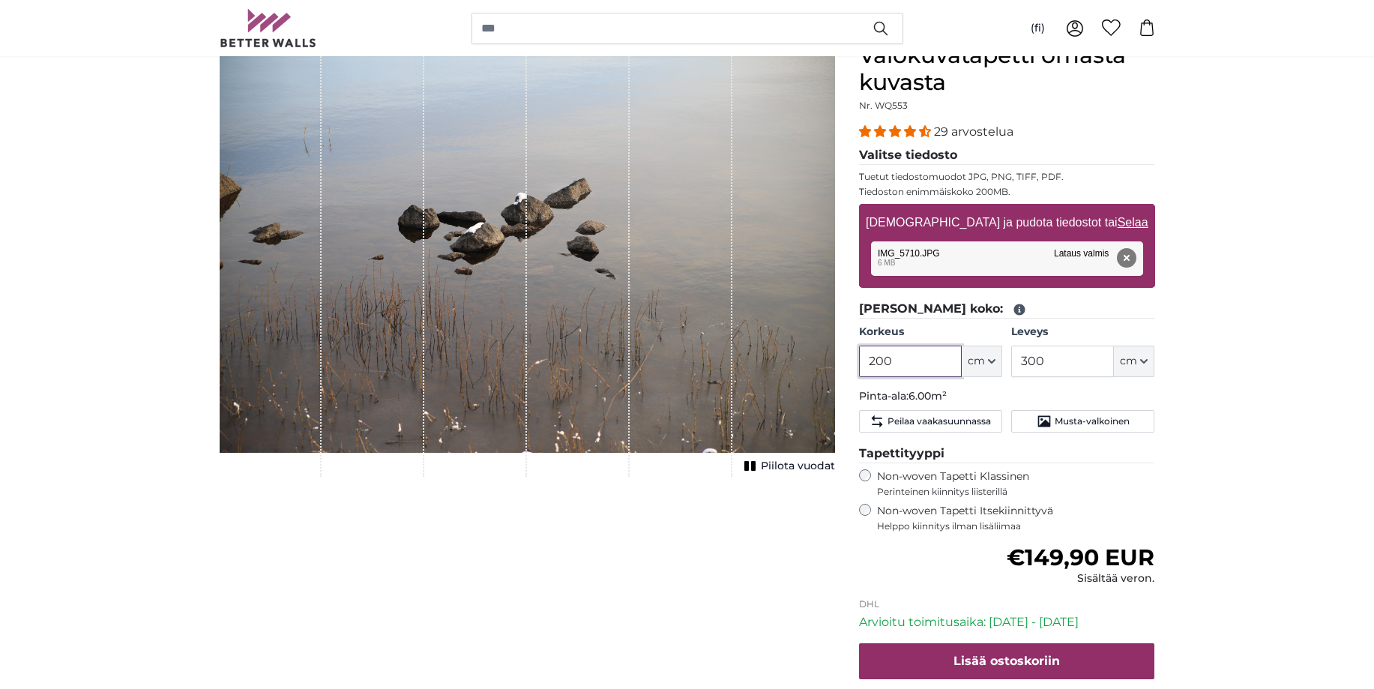
drag, startPoint x: 905, startPoint y: 363, endPoint x: 854, endPoint y: 365, distance: 51.0
click at [859, 365] on input "200" at bounding box center [910, 360] width 103 height 31
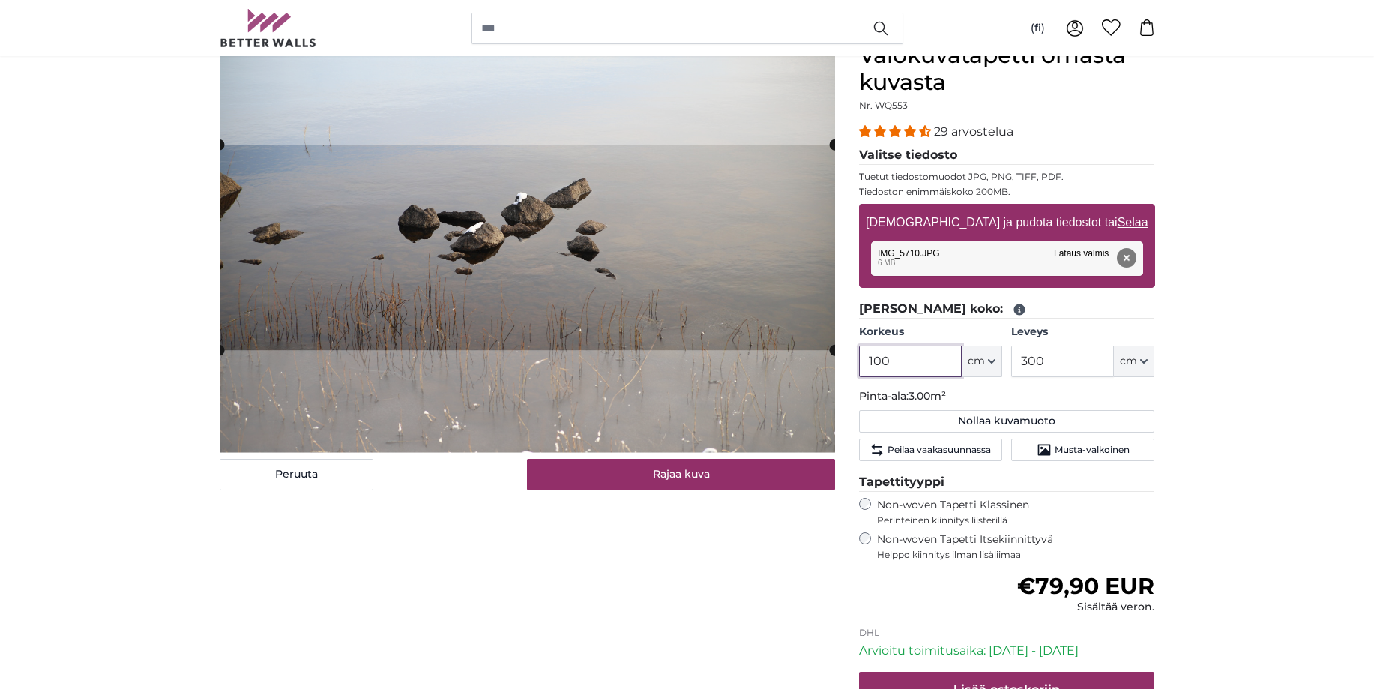
type input "100"
drag, startPoint x: 1051, startPoint y: 363, endPoint x: 1007, endPoint y: 369, distance: 43.8
click at [1011, 369] on input "300" at bounding box center [1062, 360] width 103 height 31
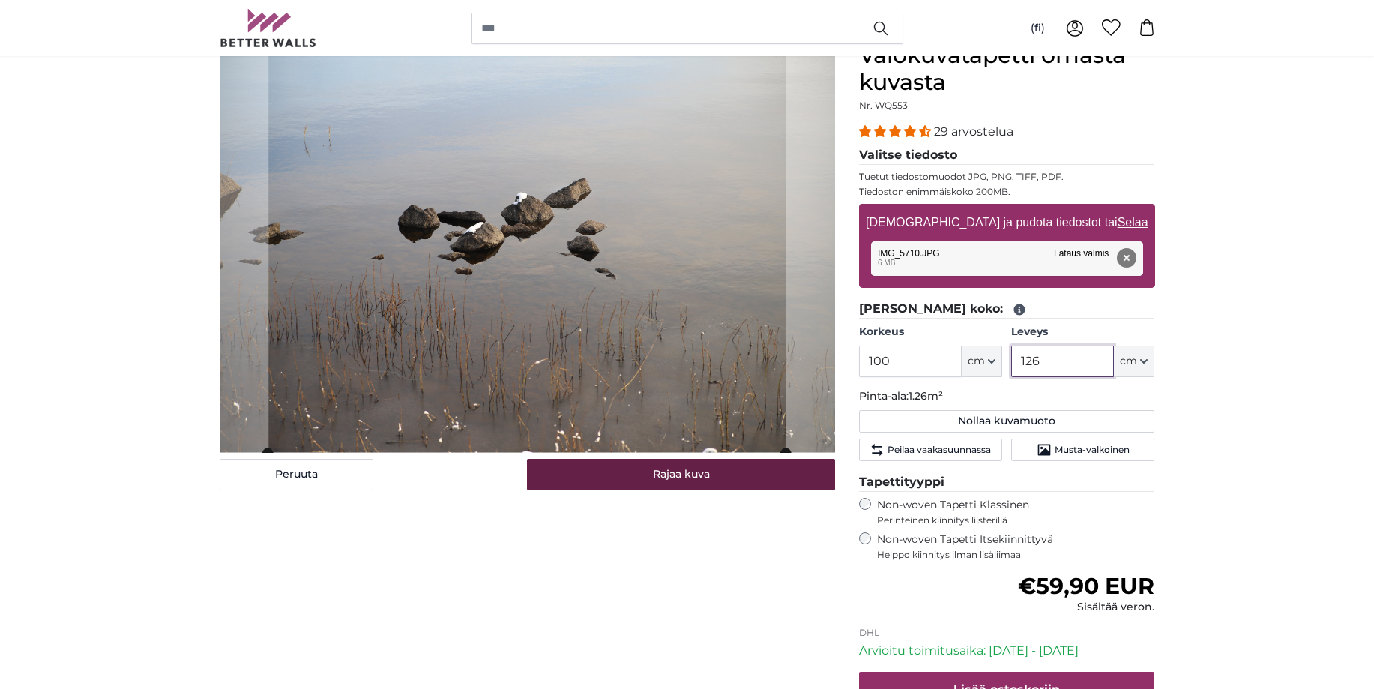
type input "126"
click at [699, 474] on button "Rajaa kuva" at bounding box center [681, 474] width 308 height 31
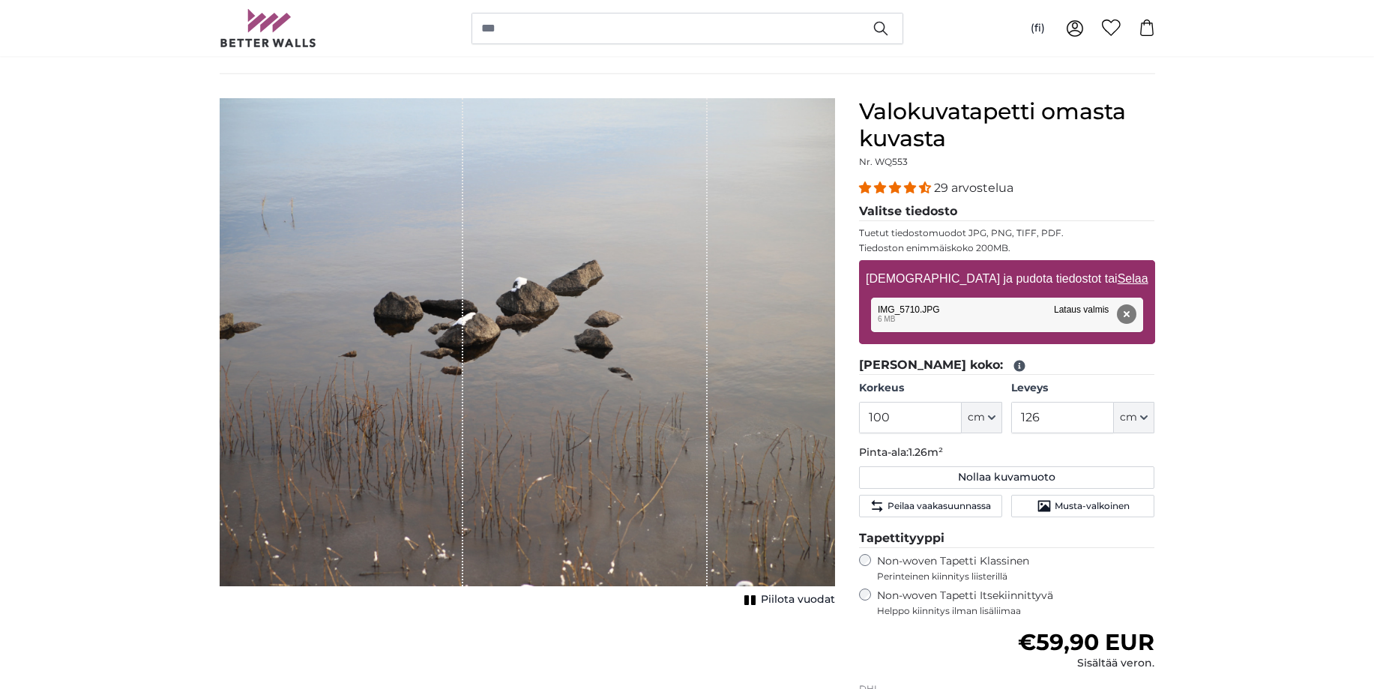
scroll to position [76, 0]
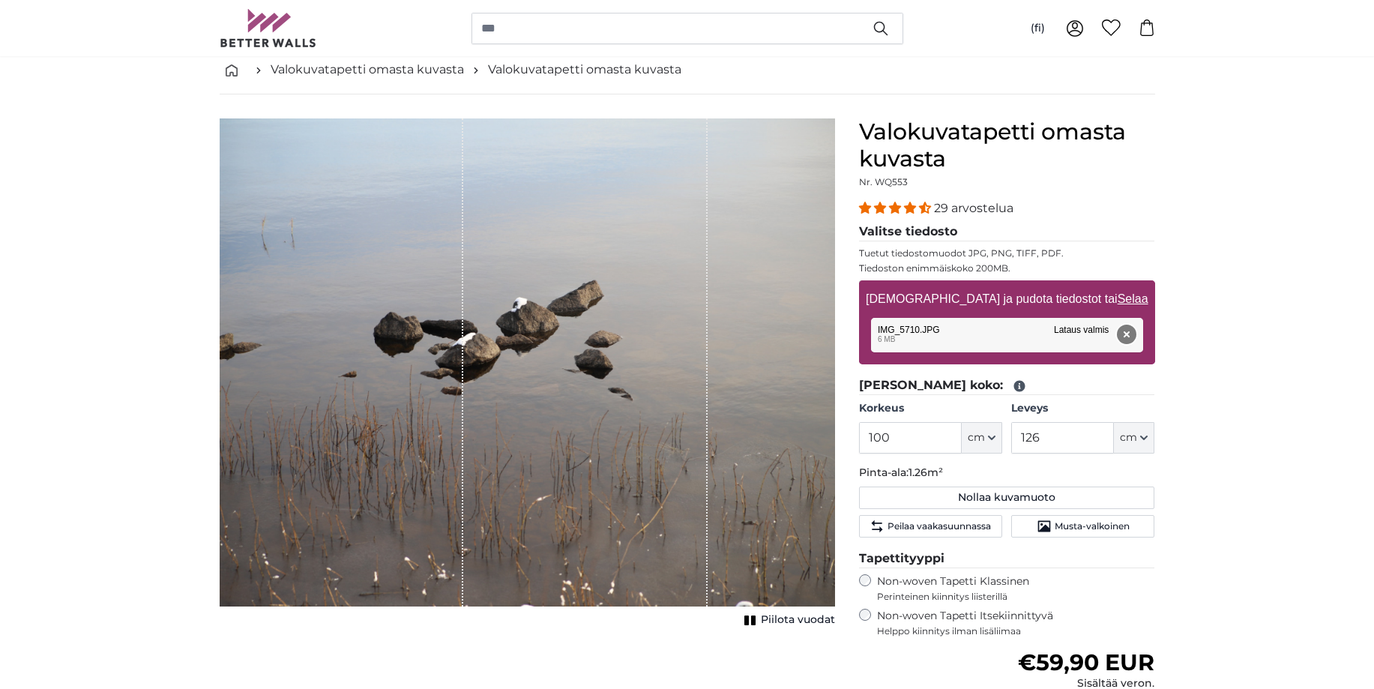
click at [1129, 335] on button "Poista" at bounding box center [1125, 333] width 19 height 19
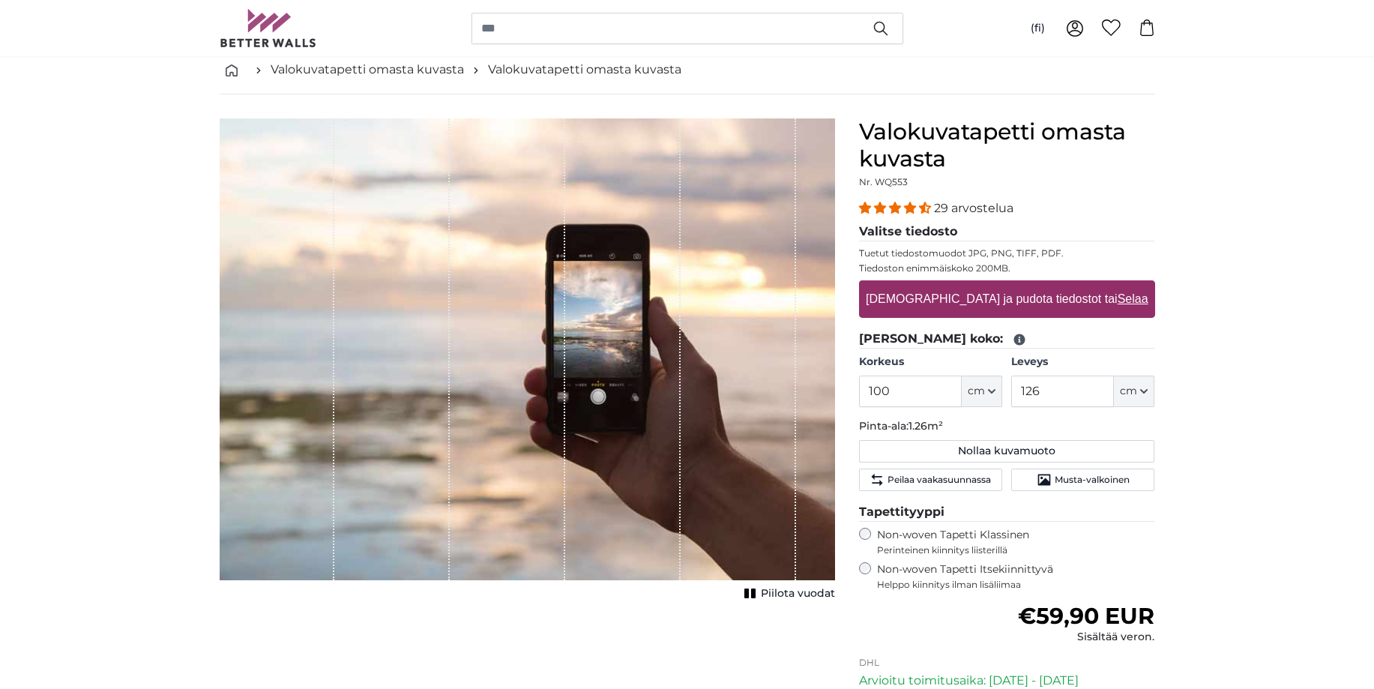
click at [968, 302] on label "[DEMOGRAPHIC_DATA] ja pudota tiedostot tai Selaa" at bounding box center [1007, 299] width 294 height 30
click at [968, 285] on input "[DEMOGRAPHIC_DATA] ja pudota tiedostot tai Selaa" at bounding box center [1007, 282] width 296 height 4
type input "**********"
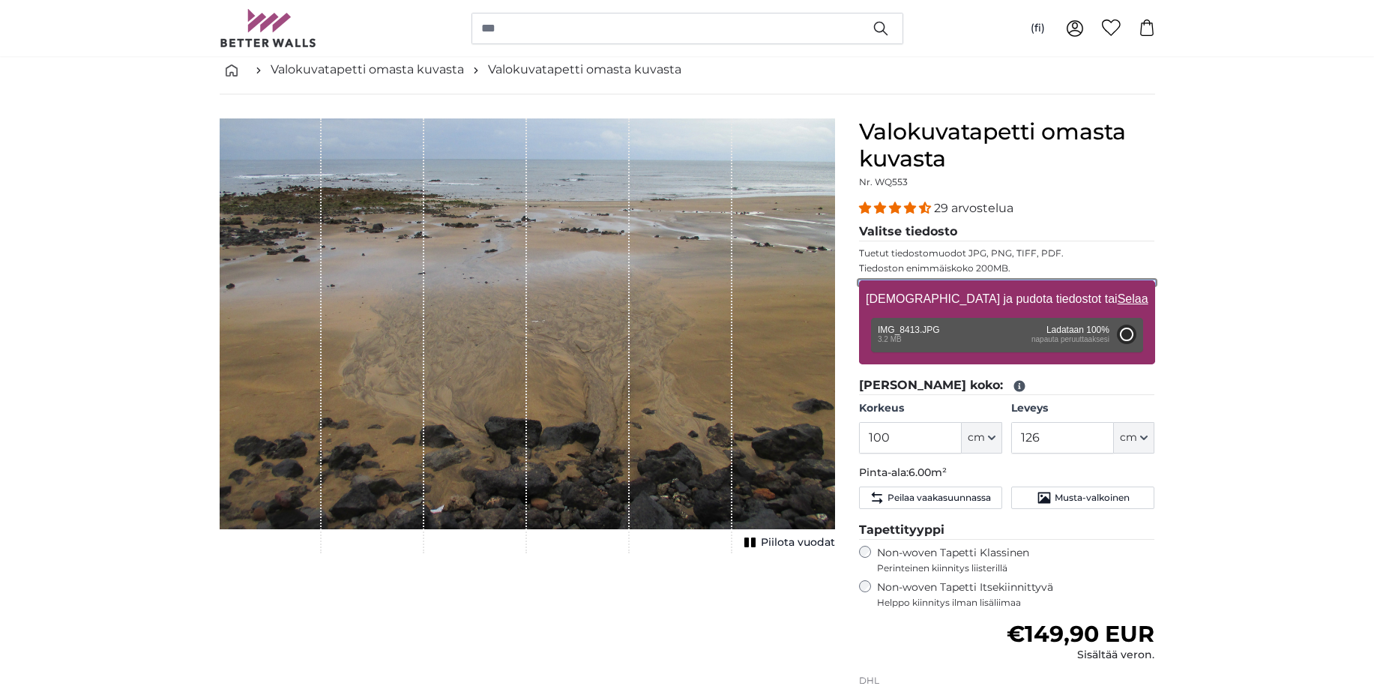
type input "200"
type input "300"
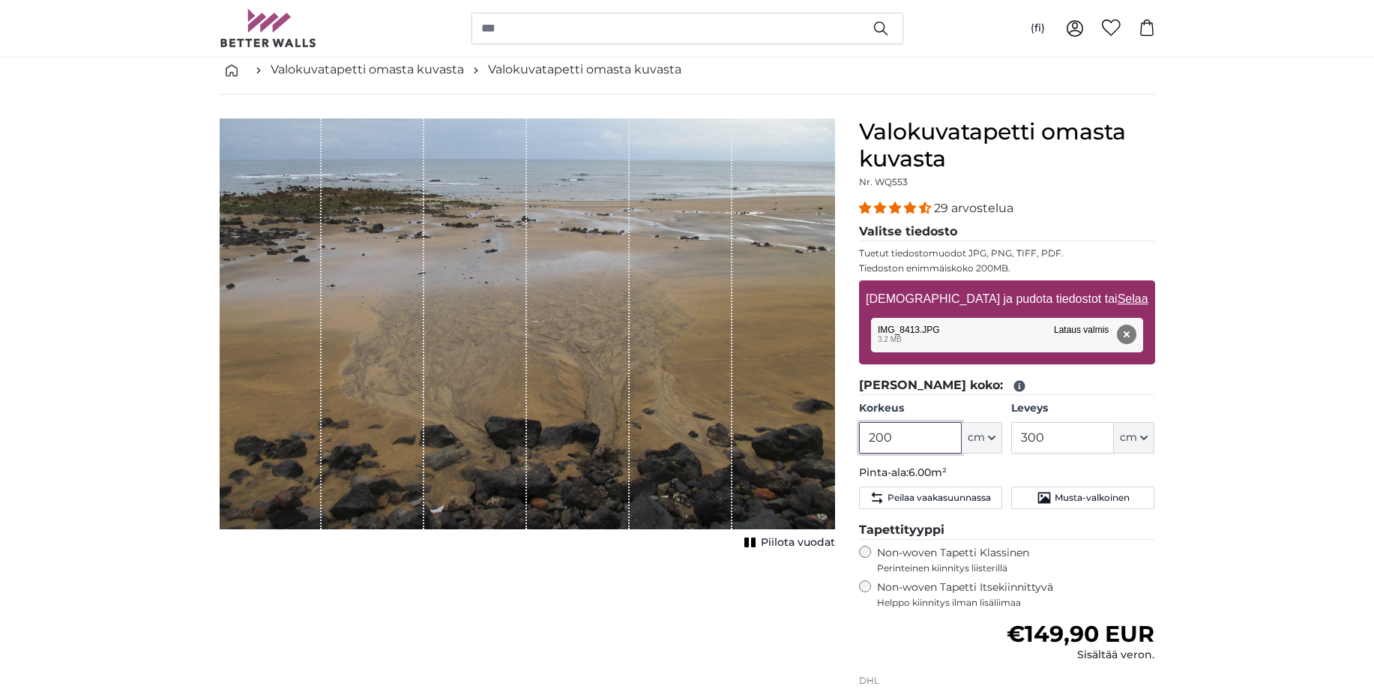
drag, startPoint x: 891, startPoint y: 438, endPoint x: 842, endPoint y: 438, distance: 48.7
click at [859, 438] on input "200" at bounding box center [910, 437] width 103 height 31
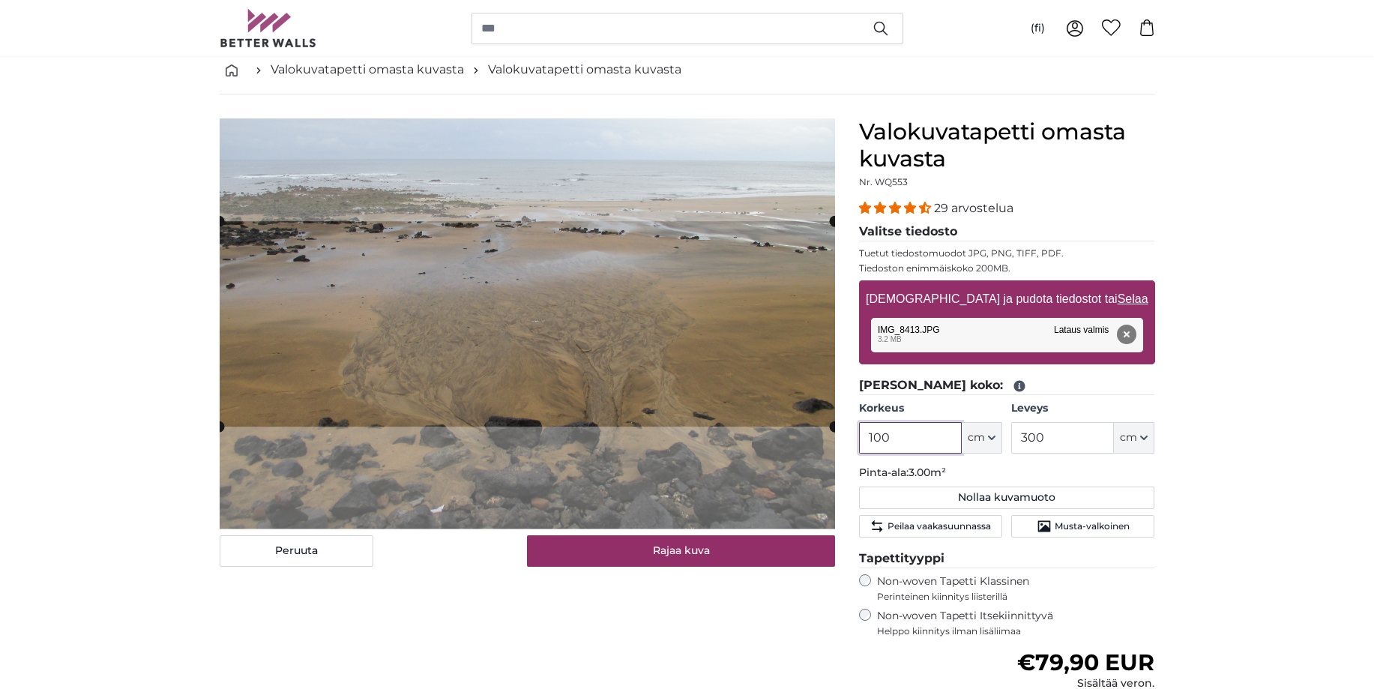
type input "100"
drag, startPoint x: 1052, startPoint y: 430, endPoint x: 1018, endPoint y: 442, distance: 35.8
click at [1018, 442] on input "300" at bounding box center [1062, 437] width 103 height 31
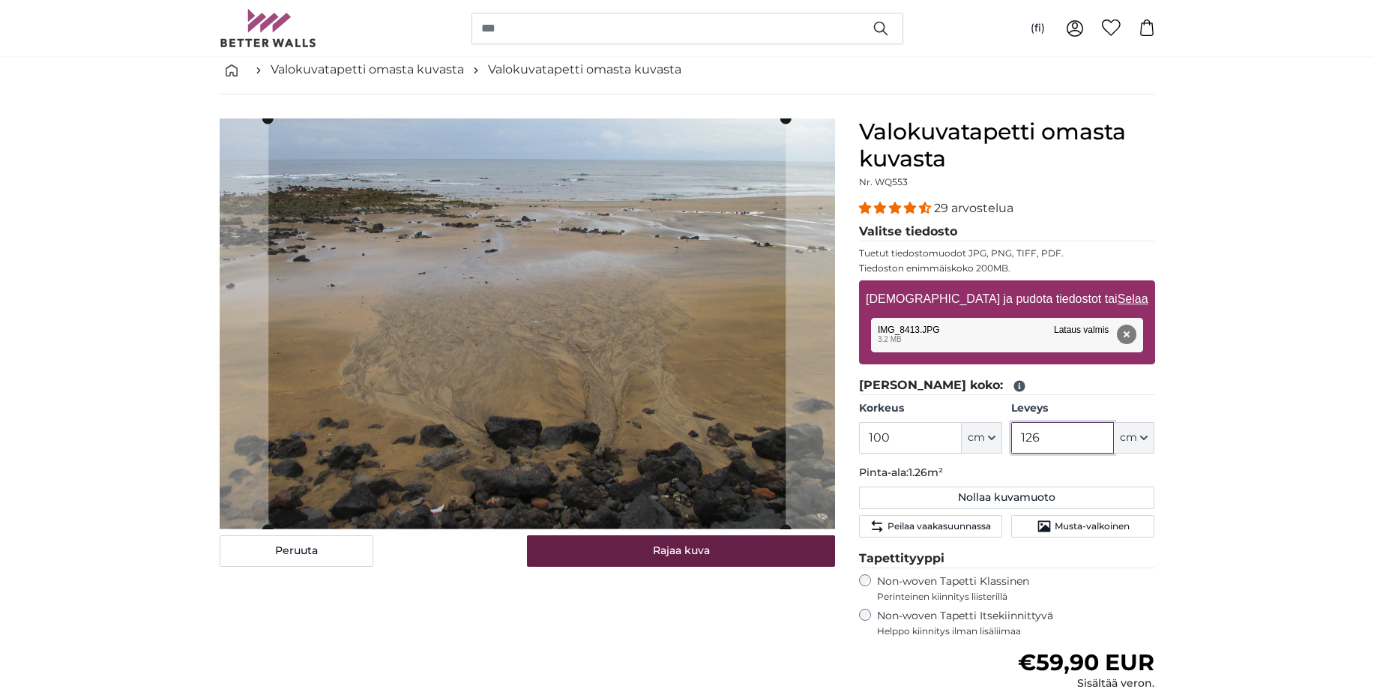
type input "126"
click at [683, 551] on button "Rajaa kuva" at bounding box center [681, 550] width 308 height 31
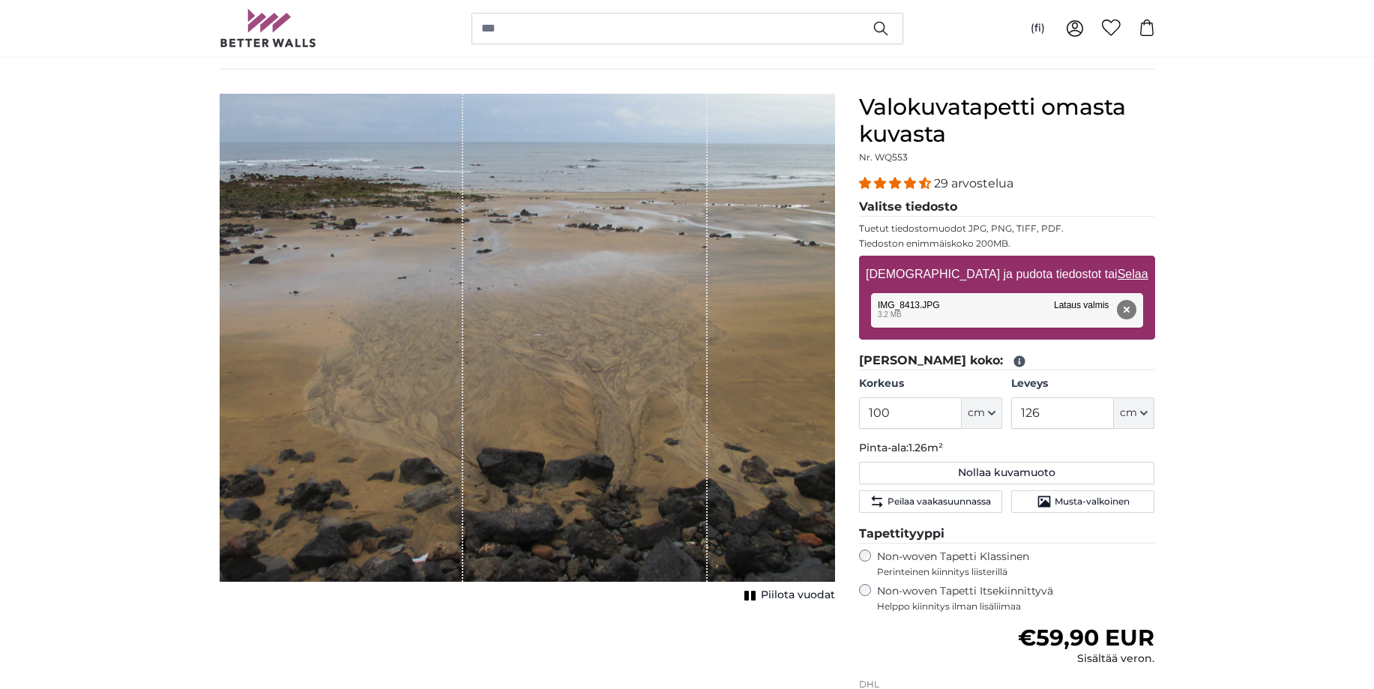
scroll to position [76, 0]
